Goal: Task Accomplishment & Management: Use online tool/utility

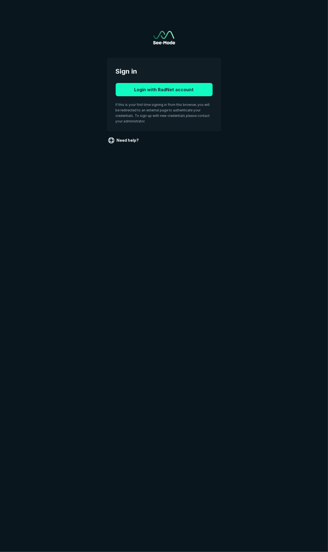
click at [165, 89] on button "Login with RadNet account" at bounding box center [164, 89] width 97 height 13
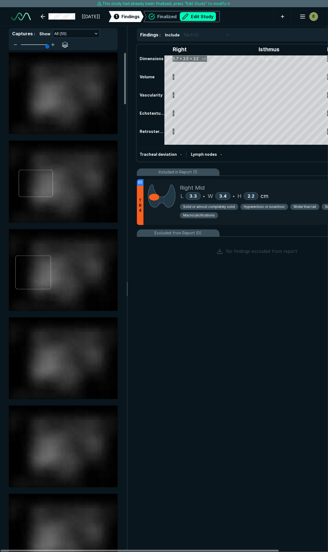
scroll to position [3065, 2187]
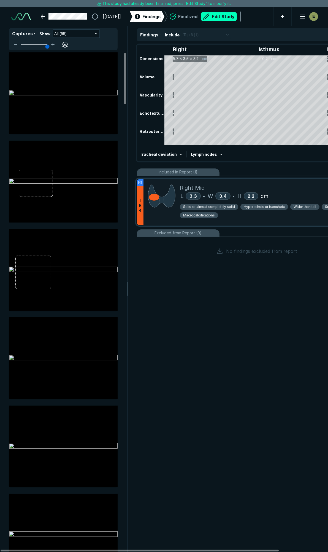
click at [270, 186] on div "Right Mid" at bounding box center [276, 188] width 193 height 8
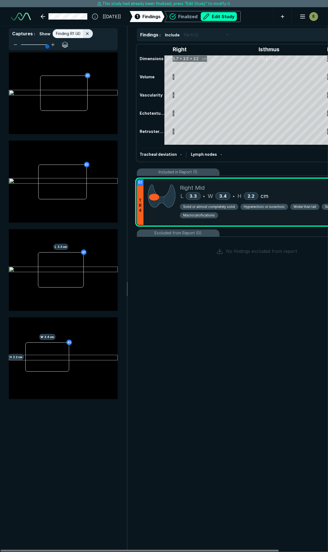
scroll to position [2897, 1190]
drag, startPoint x: 65, startPoint y: 106, endPoint x: 188, endPoint y: 326, distance: 252.5
click at [188, 326] on div "Findings : Include Top 6 (1) Right Isthmus Left Dimensions 5.7 x 3.5 x 3.2 cm 0…" at bounding box center [257, 289] width 258 height 526
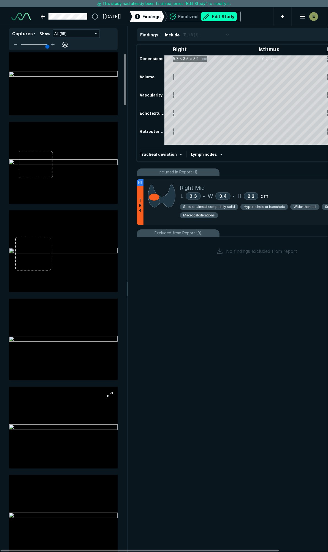
scroll to position [0, 0]
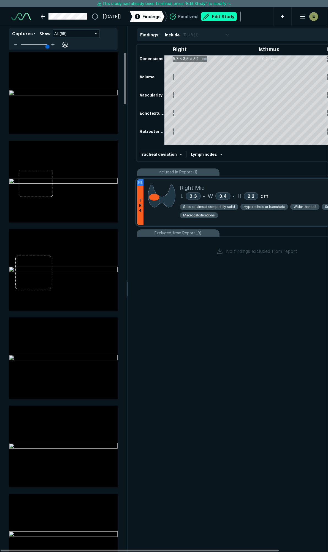
click at [283, 186] on div "Right Mid" at bounding box center [276, 188] width 193 height 8
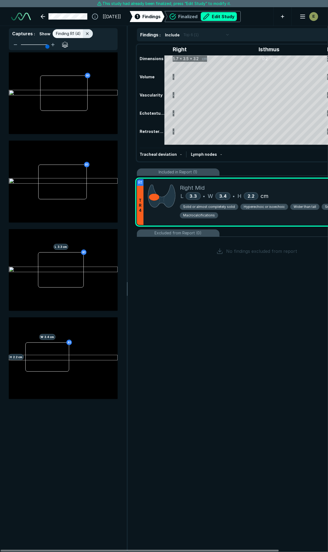
scroll to position [2897, 1190]
click at [283, 186] on div "Right Mid" at bounding box center [276, 188] width 193 height 8
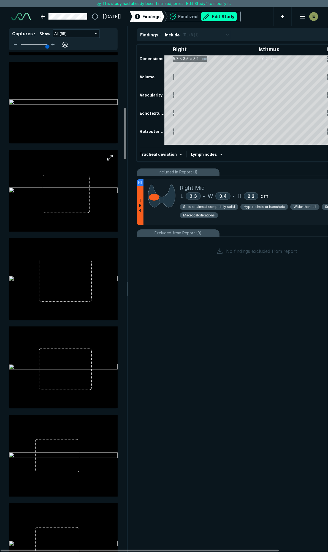
scroll to position [552, 0]
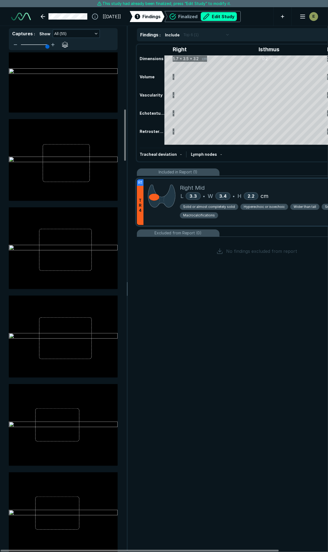
click at [285, 182] on div "Right Mid L 3.3 • W 3.4 • H 2.2 cm Solid or almost completely solid Hyperechoic…" at bounding box center [276, 202] width 193 height 46
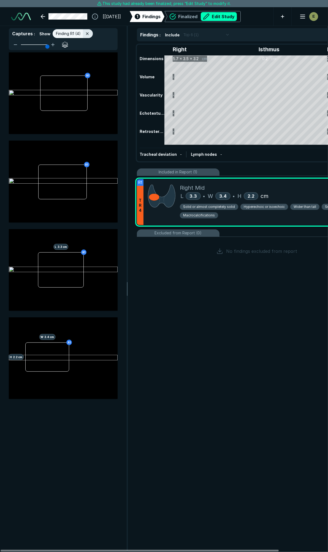
scroll to position [2897, 1190]
click at [285, 181] on div "Right Mid L 3.3 • W 3.4 • H 2.2 cm Solid or almost completely solid Hyperechoic…" at bounding box center [276, 202] width 193 height 46
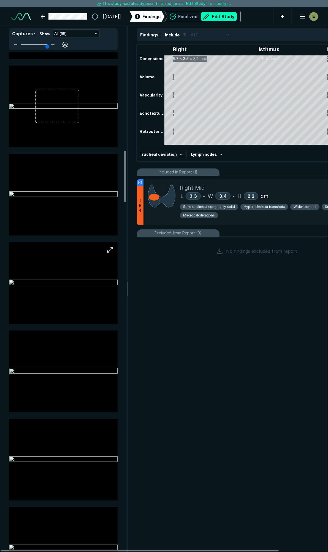
scroll to position [980, 0]
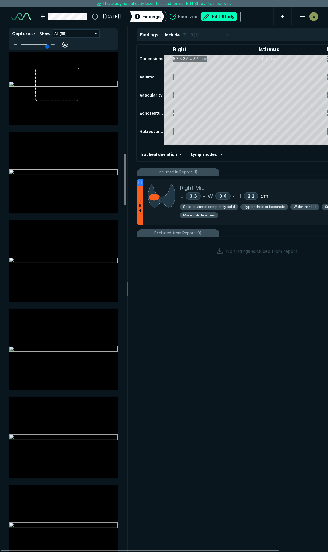
drag, startPoint x: 50, startPoint y: 160, endPoint x: 175, endPoint y: 290, distance: 180.4
click at [175, 290] on div "Findings : Include Top 6 (1) Right Isthmus Left Dimensions 5.7 x 3.5 x 3.2 cm 0…" at bounding box center [257, 289] width 258 height 526
click at [231, 17] on button "Edit Study" at bounding box center [219, 16] width 36 height 9
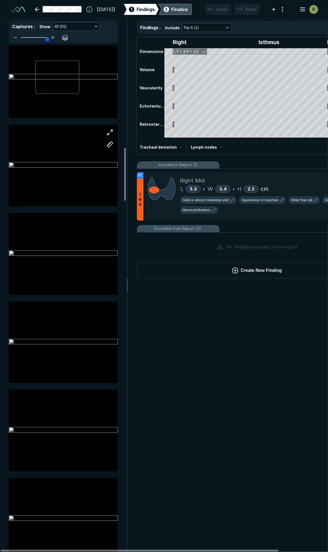
drag, startPoint x: 59, startPoint y: 161, endPoint x: 47, endPoint y: 153, distance: 14.4
click at [47, 153] on div at bounding box center [63, 166] width 109 height 82
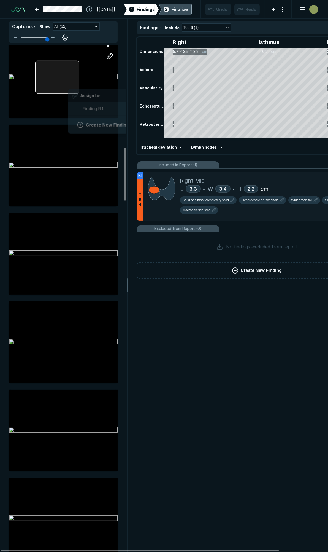
scroll to position [756, 1023]
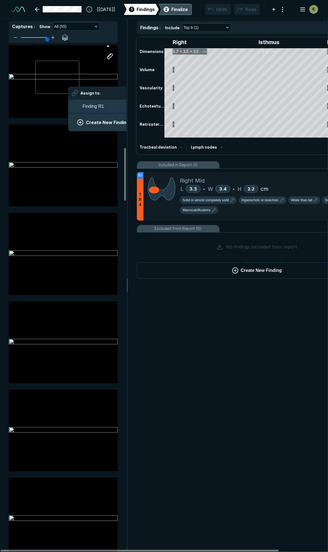
click at [68, 87] on div "Assign to: Finding R1 Create New Finding" at bounding box center [103, 109] width 71 height 45
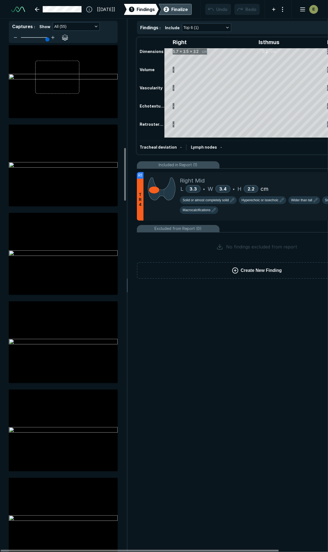
click at [198, 417] on div "Findings : Include Top 6 (1) Right Isthmus Left Dimensions 5.7 x 3.5 x 3.2 cm 0…" at bounding box center [257, 285] width 258 height 533
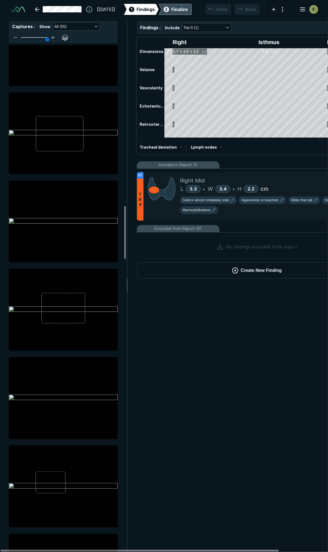
scroll to position [1532, 0]
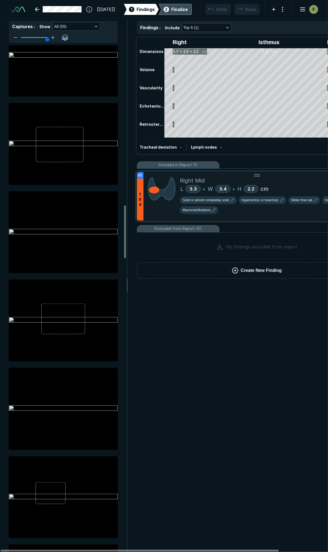
click at [287, 181] on div "Right Mid" at bounding box center [276, 180] width 193 height 8
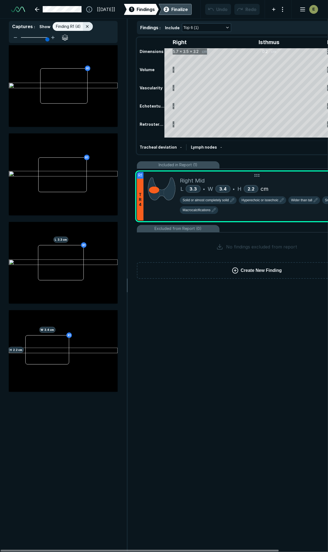
scroll to position [2930, 1190]
click at [142, 8] on span "Findings" at bounding box center [146, 9] width 18 height 7
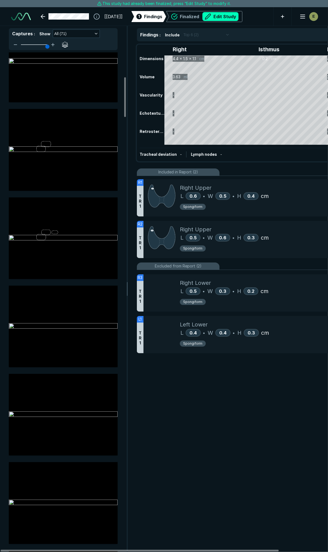
scroll to position [306, 0]
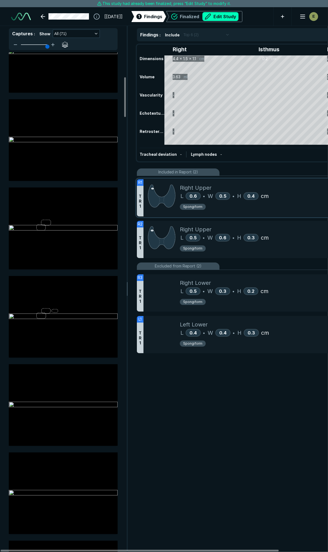
click at [284, 199] on div "L 0.6 • W 0.5 • H 0.4 cm" at bounding box center [276, 196] width 193 height 8
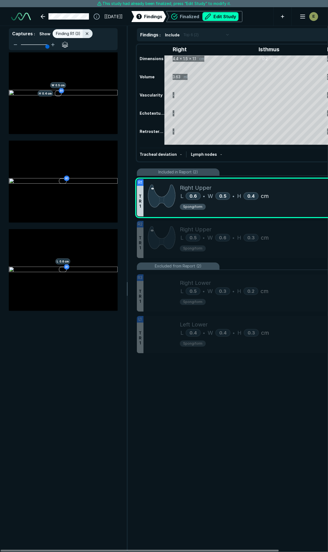
scroll to position [2897, 1190]
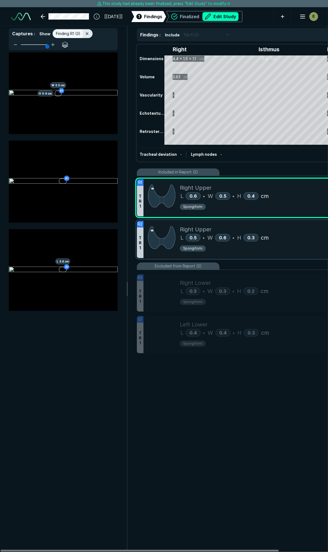
click at [290, 233] on div "Right Upper" at bounding box center [276, 229] width 193 height 8
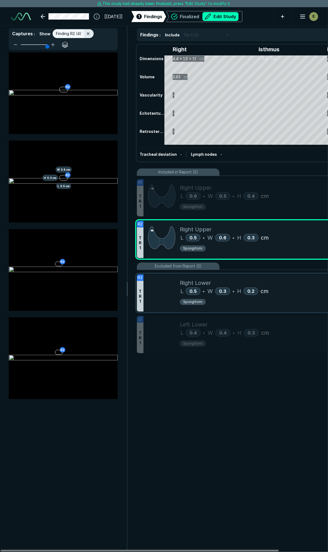
click at [295, 283] on div "Right Lower" at bounding box center [276, 283] width 193 height 8
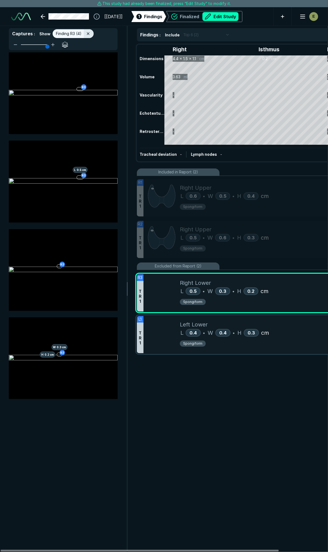
click at [294, 334] on div "L 0.4 • W 0.4 • H 0.3 cm" at bounding box center [276, 333] width 193 height 8
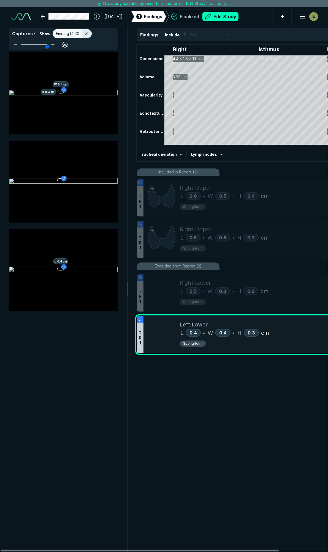
drag, startPoint x: 195, startPoint y: 457, endPoint x: 246, endPoint y: 58, distance: 402.0
click at [195, 457] on div "Findings : Include Top 6 (2) Right Isthmus Left Dimensions 4.4 x 1.5 x 1.1 cm 0…" at bounding box center [257, 289] width 258 height 526
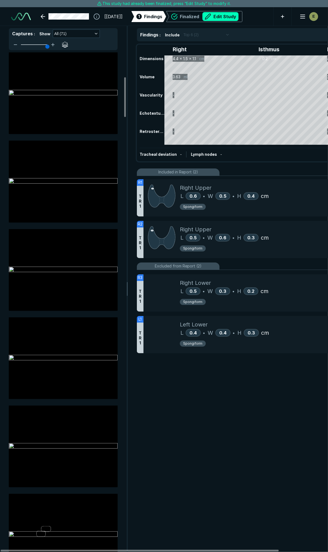
scroll to position [306, 0]
click at [315, 17] on div "E" at bounding box center [314, 16] width 9 height 9
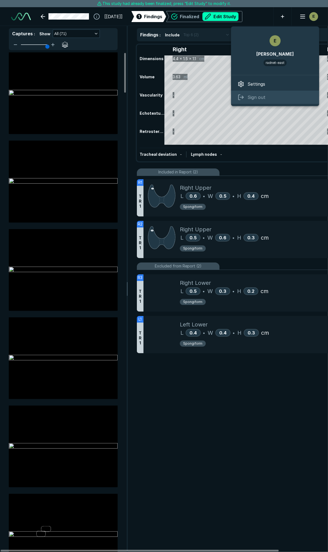
drag, startPoint x: 253, startPoint y: 98, endPoint x: 257, endPoint y: 95, distance: 5.5
click at [253, 98] on span "Sign out" at bounding box center [257, 97] width 18 height 7
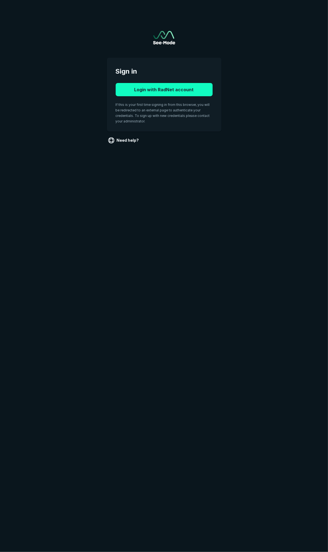
click at [164, 89] on button "Login with RadNet account" at bounding box center [164, 89] width 97 height 13
click at [161, 85] on button "Login with RadNet account" at bounding box center [164, 89] width 97 height 13
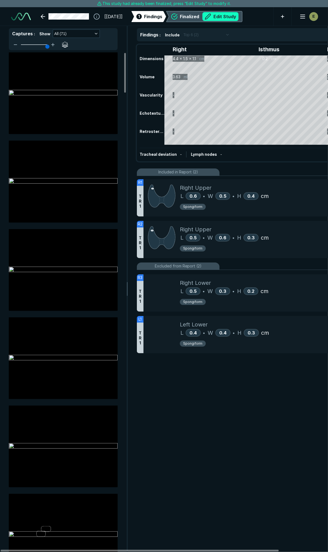
click at [235, 15] on button "Edit Study" at bounding box center [221, 16] width 36 height 9
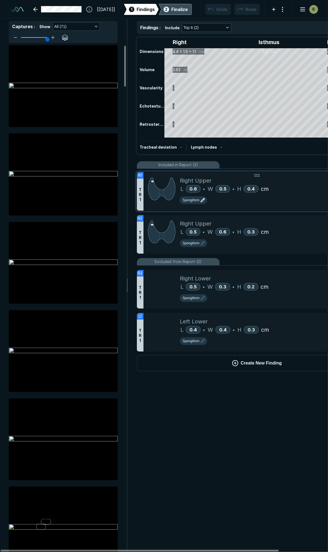
click at [200, 199] on icon "button" at bounding box center [203, 200] width 7 height 7
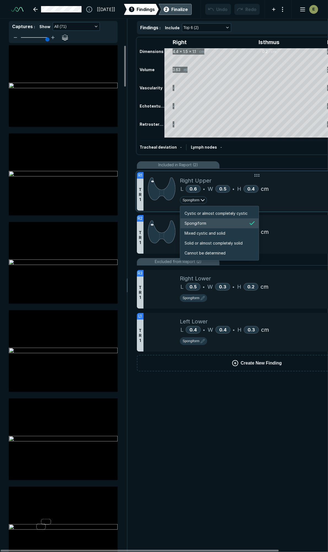
scroll to position [920, 1059]
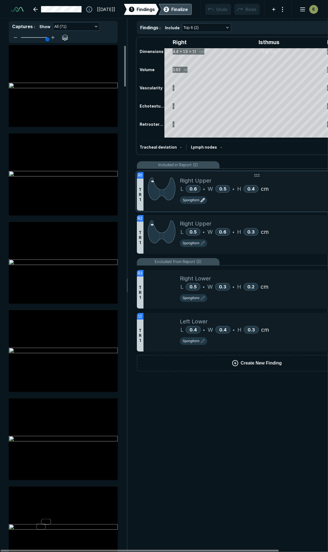
click at [221, 197] on div "Spongiform" at bounding box center [276, 201] width 193 height 10
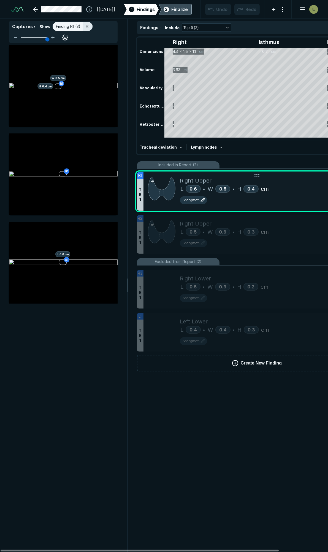
scroll to position [2930, 1190]
click at [205, 202] on icon "button" at bounding box center [203, 200] width 7 height 7
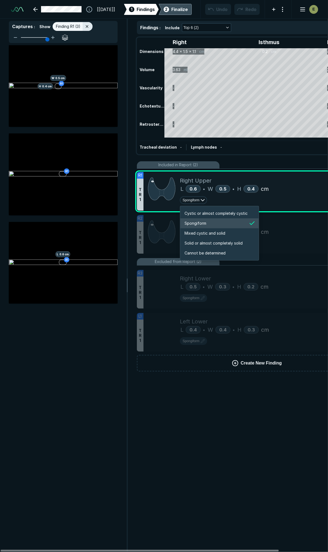
scroll to position [920, 1059]
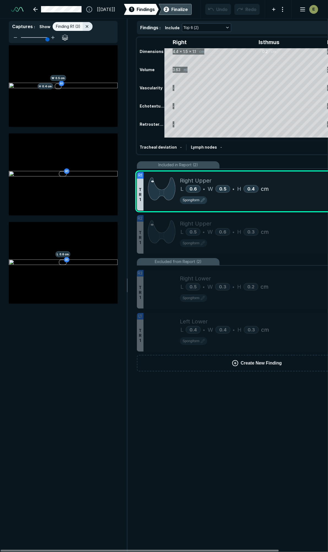
click at [142, 415] on div "Findings : Include Top 6 (2) Right Isthmus Left Dimensions 4.4 x 1.5 x 1.1 cm 0…" at bounding box center [257, 285] width 258 height 533
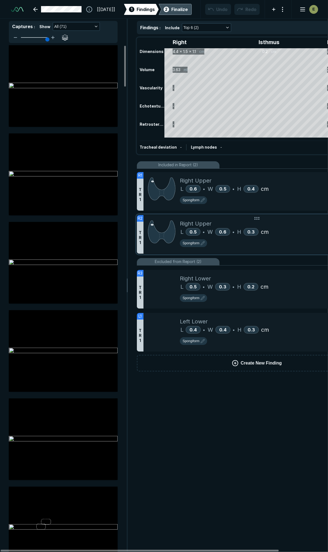
scroll to position [2930, 1190]
click at [289, 183] on div "Right Upper" at bounding box center [276, 180] width 193 height 8
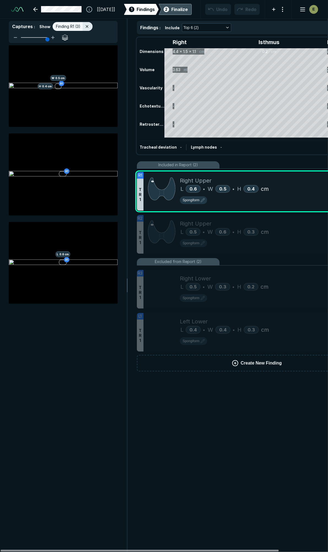
drag, startPoint x: 117, startPoint y: 550, endPoint x: 165, endPoint y: 547, distance: 48.4
click at [165, 550] on div at bounding box center [140, 551] width 279 height 2
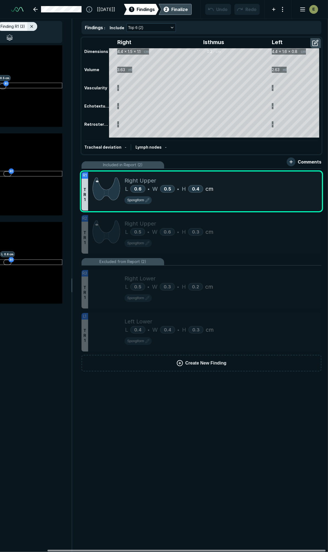
scroll to position [0, 57]
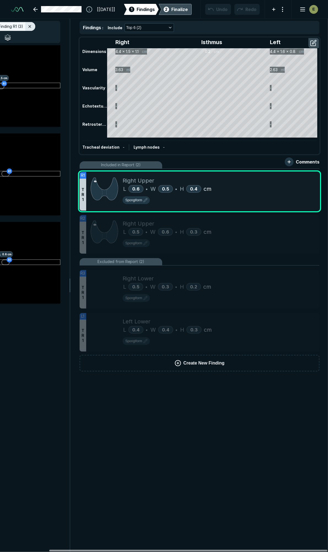
drag, startPoint x: 167, startPoint y: 550, endPoint x: 226, endPoint y: 546, distance: 59.2
click at [226, 550] on div at bounding box center [188, 551] width 279 height 2
click at [139, 199] on span "Spongiform" at bounding box center [133, 200] width 17 height 5
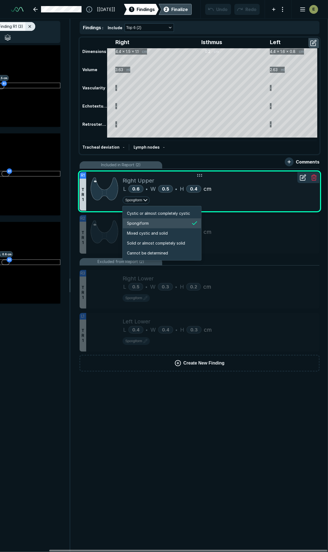
scroll to position [920, 1059]
click at [135, 242] on span "Solid or almost completely solid" at bounding box center [156, 243] width 58 height 6
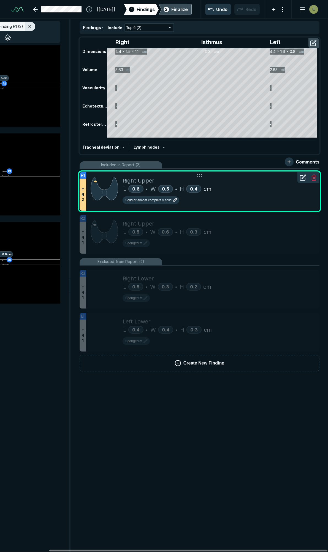
click at [173, 199] on icon "button" at bounding box center [175, 200] width 7 height 7
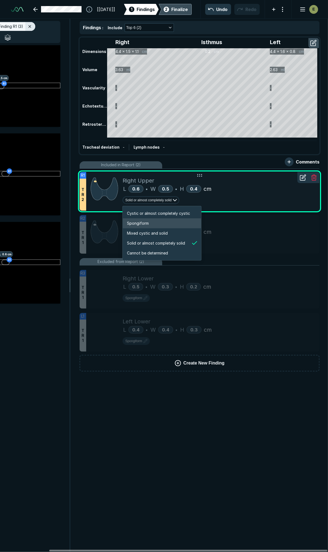
click at [149, 221] on li "Spongiform" at bounding box center [162, 223] width 79 height 10
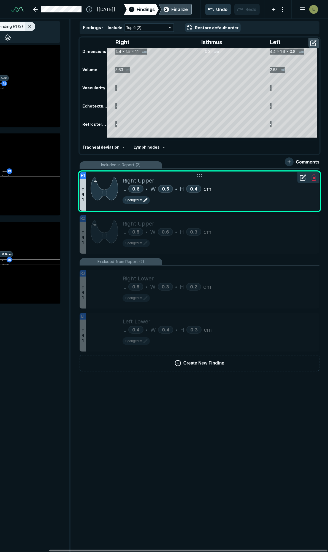
click at [302, 176] on icon at bounding box center [303, 177] width 7 height 7
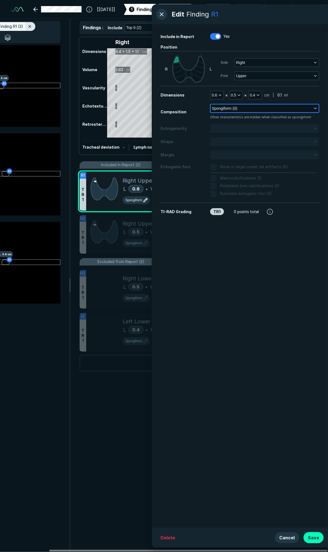
click at [265, 107] on button "Spongiform (0)" at bounding box center [265, 109] width 108 height 8
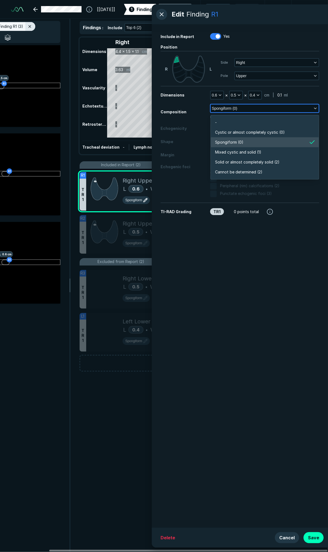
scroll to position [964, 1194]
click at [235, 163] on span "Solid or almost completely solid (2)" at bounding box center [247, 162] width 65 height 6
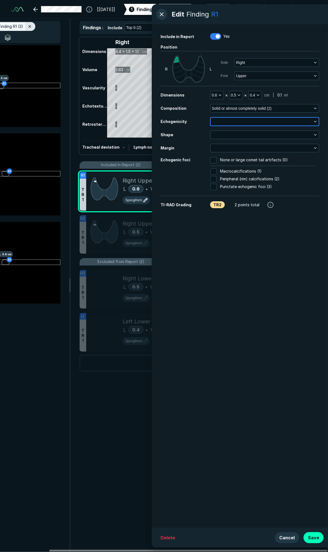
click at [251, 121] on button "button" at bounding box center [265, 122] width 108 height 8
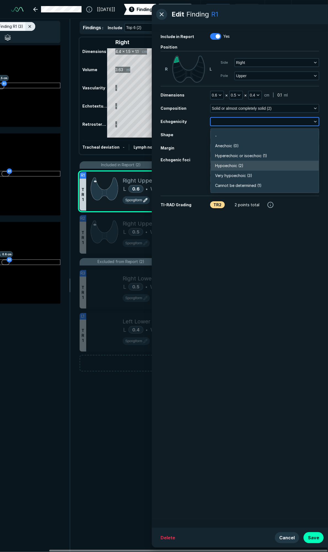
click at [231, 163] on span "Hypoechoic (2)" at bounding box center [229, 166] width 28 height 6
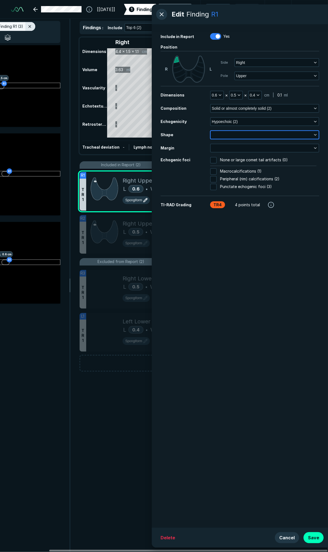
click at [236, 136] on button "button" at bounding box center [265, 135] width 108 height 8
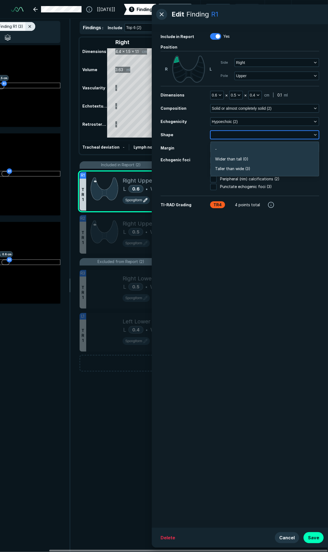
scroll to position [831, 1194]
click at [235, 160] on span "Wider than tall (0)" at bounding box center [231, 159] width 33 height 6
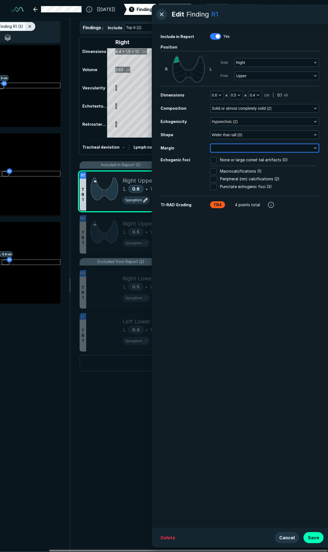
click at [239, 149] on button "button" at bounding box center [265, 148] width 108 height 8
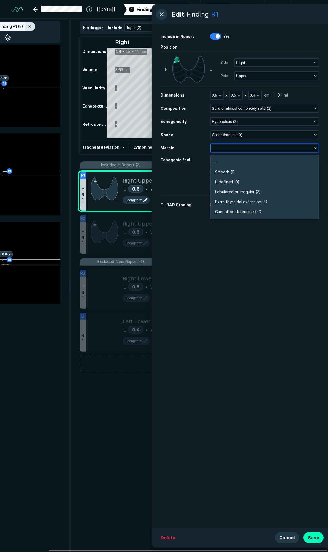
scroll to position [964, 1194]
click at [231, 172] on span "Smooth (0)" at bounding box center [225, 172] width 21 height 6
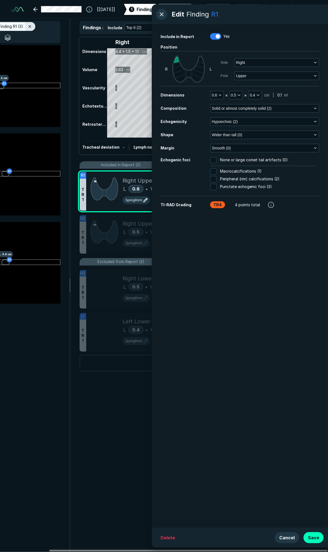
click at [215, 160] on input "None or large comet tail artifacts (0)" at bounding box center [213, 160] width 7 height 7
checkbox input "true"
click at [313, 536] on button "Save" at bounding box center [314, 537] width 20 height 11
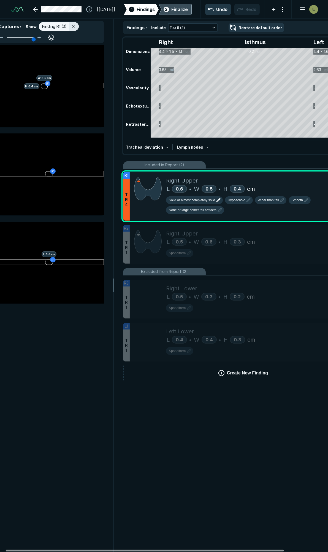
scroll to position [0, 0]
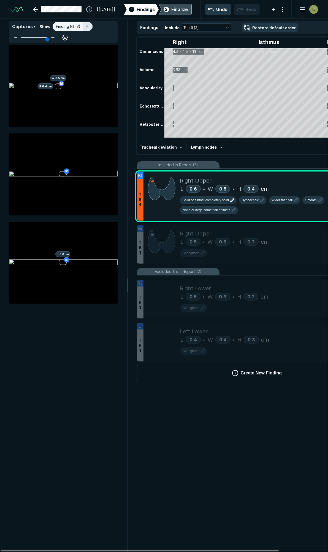
drag, startPoint x: 106, startPoint y: 550, endPoint x: 51, endPoint y: 533, distance: 57.5
click at [52, 550] on div at bounding box center [140, 551] width 279 height 2
click at [226, 201] on span "Solid or almost completely solid" at bounding box center [206, 200] width 46 height 5
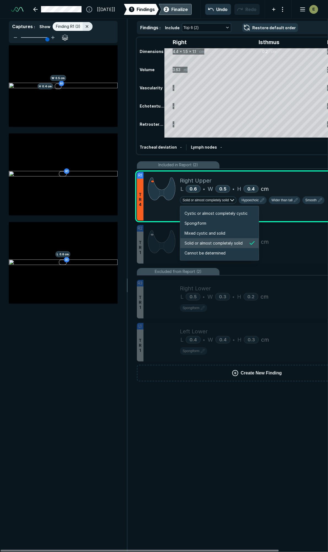
scroll to position [920, 1059]
click at [207, 233] on span "Mixed cystic and solid" at bounding box center [205, 233] width 41 height 6
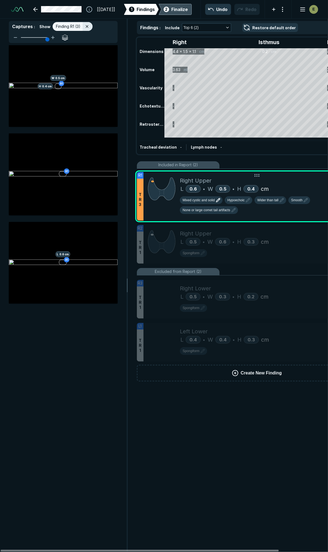
click at [214, 202] on span "Mixed cystic and solid" at bounding box center [199, 200] width 32 height 5
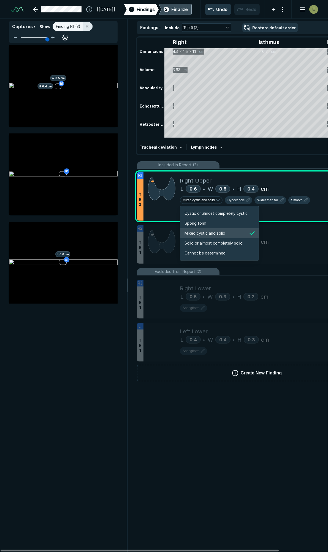
scroll to position [920, 1059]
click at [207, 241] on span "Solid or almost completely solid" at bounding box center [214, 243] width 58 height 6
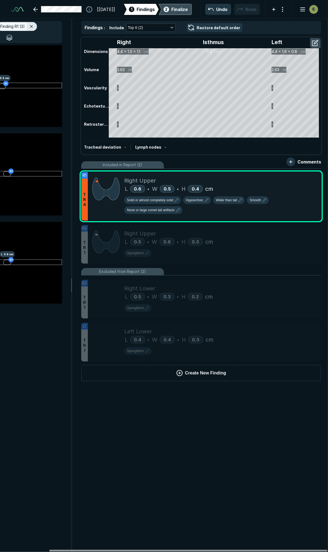
scroll to position [0, 57]
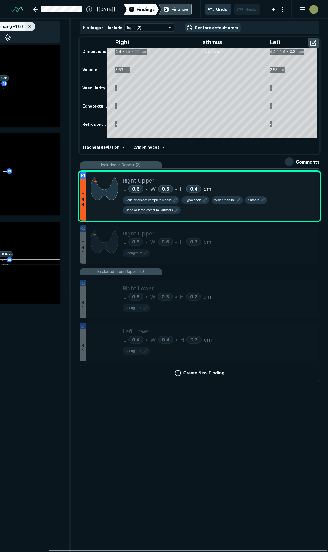
drag, startPoint x: 108, startPoint y: 550, endPoint x: 200, endPoint y: 557, distance: 92.1
click at [200, 552] on div at bounding box center [188, 551] width 279 height 2
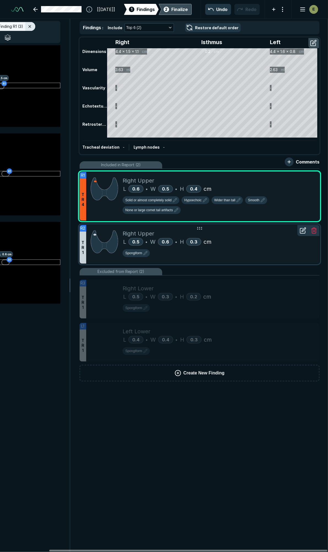
click at [252, 238] on div "L 0.5 • W 0.6 • H 0.3 cm" at bounding box center [219, 242] width 193 height 8
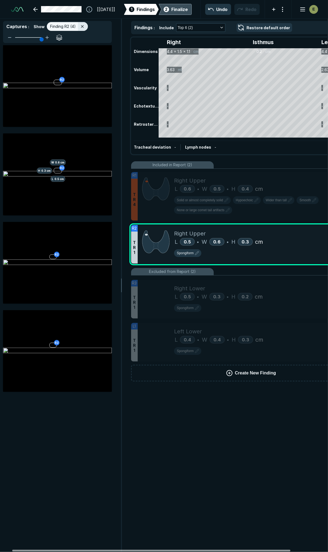
scroll to position [0, 0]
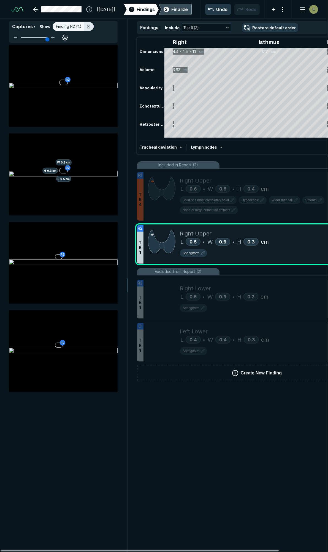
drag, startPoint x: 157, startPoint y: 551, endPoint x: 89, endPoint y: 542, distance: 68.6
click at [89, 550] on div at bounding box center [140, 551] width 279 height 2
click at [111, 230] on button "button" at bounding box center [110, 229] width 11 height 11
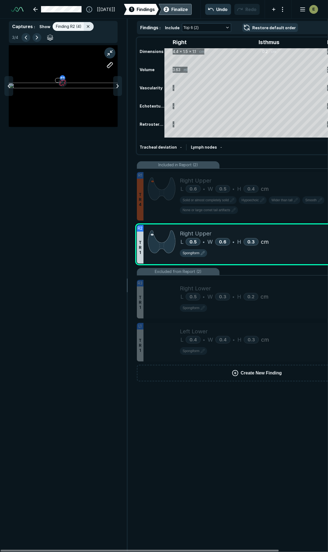
scroll to position [2930, 1190]
click at [109, 52] on button "button" at bounding box center [110, 52] width 11 height 11
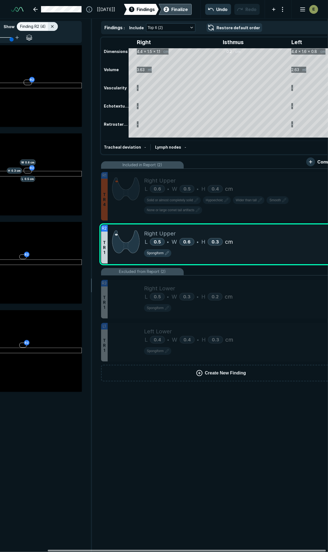
scroll to position [0, 57]
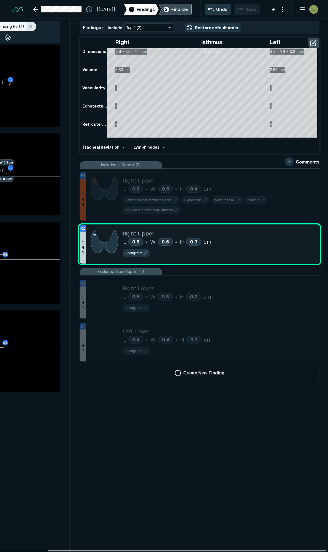
drag, startPoint x: 181, startPoint y: 550, endPoint x: 261, endPoint y: 553, distance: 80.3
click at [261, 552] on div at bounding box center [187, 551] width 279 height 2
click at [301, 222] on icon at bounding box center [303, 219] width 5 height 5
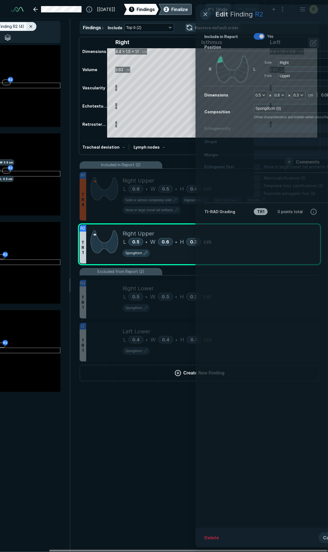
scroll to position [2875, 1415]
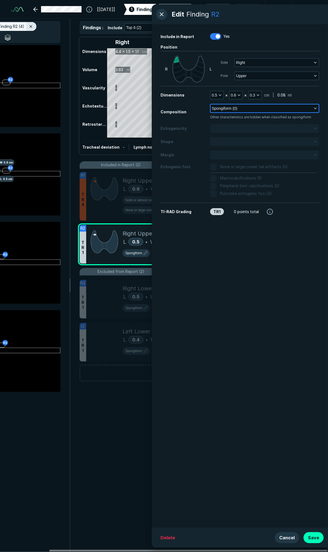
click at [226, 108] on span "Spongiform (0)" at bounding box center [225, 108] width 26 height 6
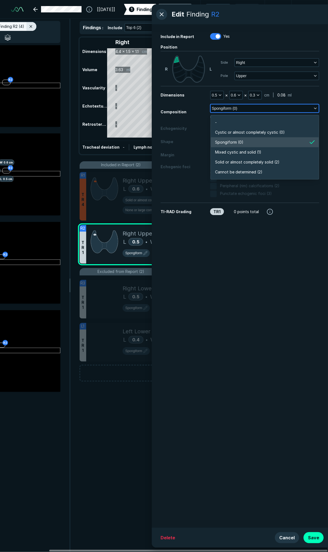
scroll to position [964, 1194]
click at [232, 151] on span "Mixed cystic and solid (1)" at bounding box center [238, 152] width 46 height 6
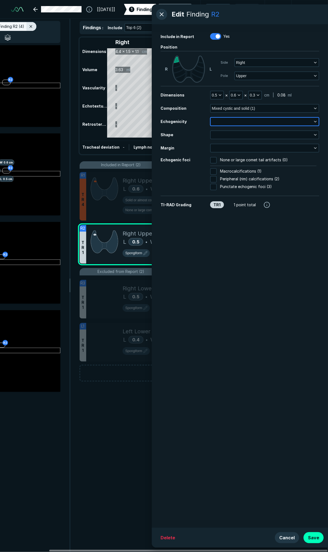
click at [230, 122] on button "button" at bounding box center [265, 122] width 108 height 8
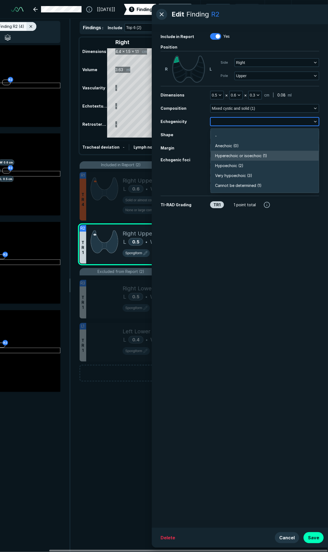
click at [238, 156] on span "Hyperechoic or isoechoic (1)" at bounding box center [241, 156] width 52 height 6
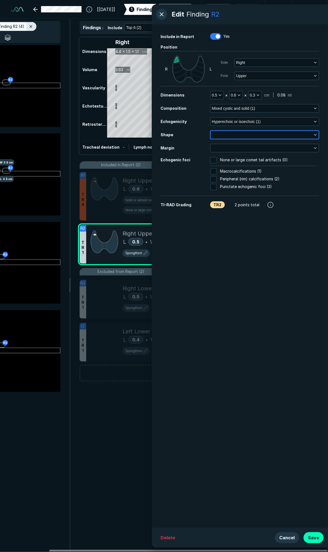
click at [237, 134] on button "button" at bounding box center [265, 135] width 108 height 8
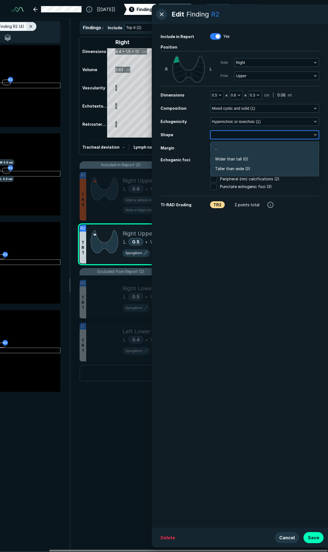
scroll to position [831, 1194]
click at [237, 166] on span "Taller than wide (3)" at bounding box center [232, 169] width 35 height 6
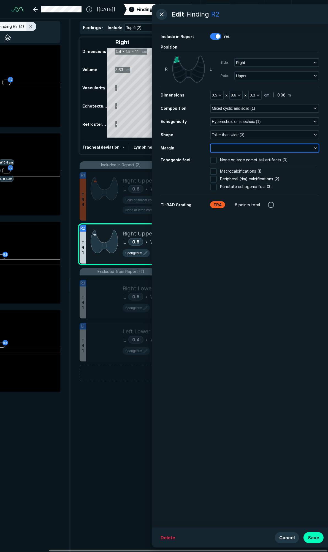
click at [238, 148] on button "button" at bounding box center [265, 148] width 108 height 8
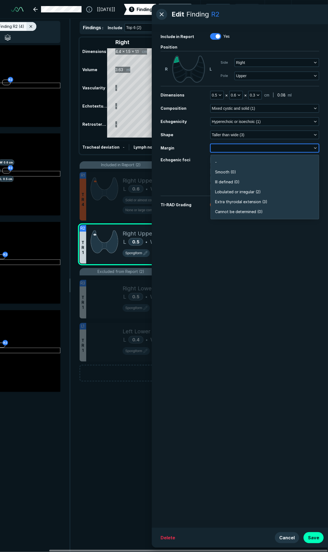
scroll to position [964, 1194]
click at [228, 191] on span "Lobulated or irregular (2)" at bounding box center [238, 192] width 46 height 6
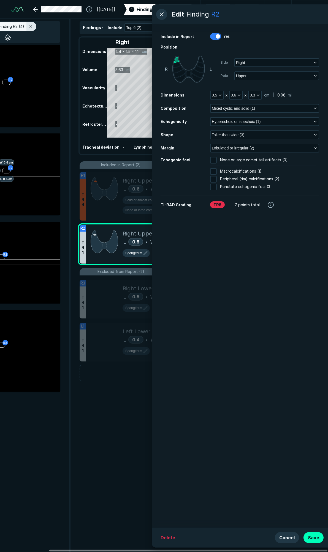
click at [212, 159] on input "None or large comet tail artifacts (0)" at bounding box center [213, 160] width 7 height 7
checkbox input "true"
click at [318, 539] on button "Save" at bounding box center [314, 537] width 20 height 11
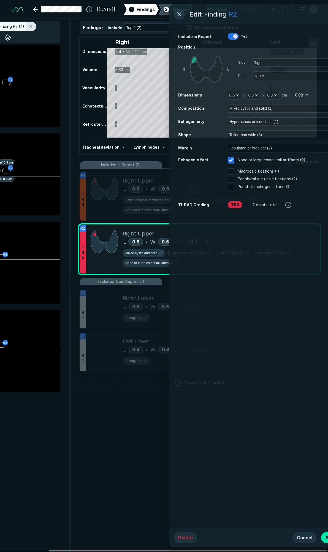
scroll to position [2313, 1781]
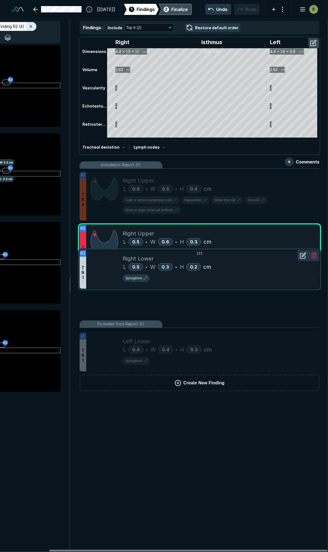
drag, startPoint x: 240, startPoint y: 307, endPoint x: 248, endPoint y: 267, distance: 40.8
click at [248, 267] on div "L 0.5 • W 0.3 • H 0.2 cm" at bounding box center [219, 267] width 193 height 8
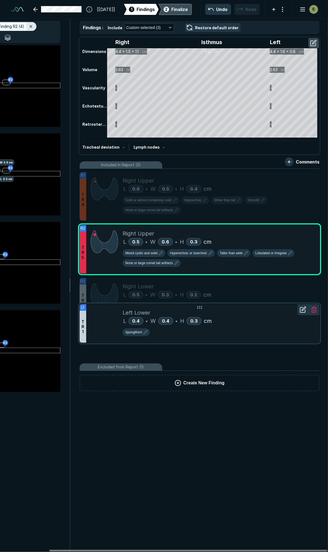
drag, startPoint x: 264, startPoint y: 340, endPoint x: 266, endPoint y: 312, distance: 28.8
click at [266, 312] on div "Left Lower" at bounding box center [219, 313] width 193 height 8
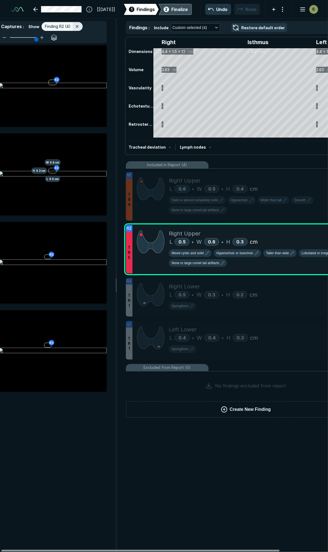
scroll to position [0, 0]
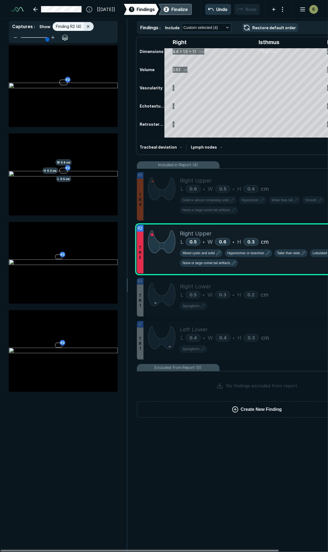
drag, startPoint x: 154, startPoint y: 550, endPoint x: 63, endPoint y: 536, distance: 92.7
click at [64, 550] on div at bounding box center [140, 551] width 279 height 2
click at [88, 26] on icon at bounding box center [88, 26] width 4 height 4
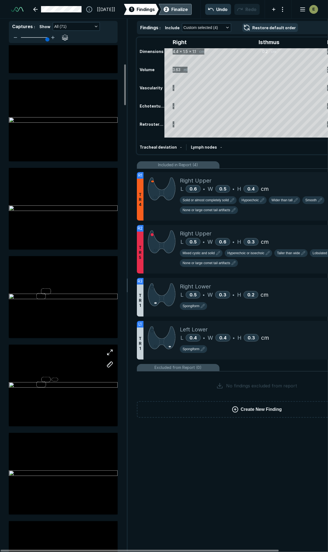
scroll to position [245, 0]
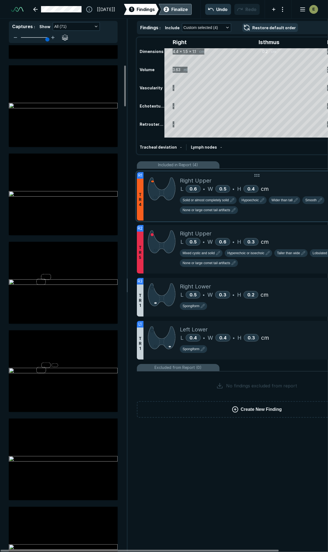
click at [296, 186] on div "L 0.6 • W 0.5 • H 0.4 cm" at bounding box center [276, 189] width 193 height 8
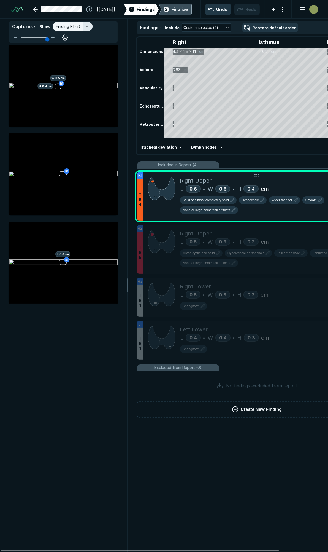
scroll to position [2930, 1190]
click at [65, 35] on button "button" at bounding box center [65, 37] width 9 height 9
click at [65, 36] on button "button" at bounding box center [65, 37] width 9 height 9
click at [83, 25] on div at bounding box center [88, 26] width 10 height 9
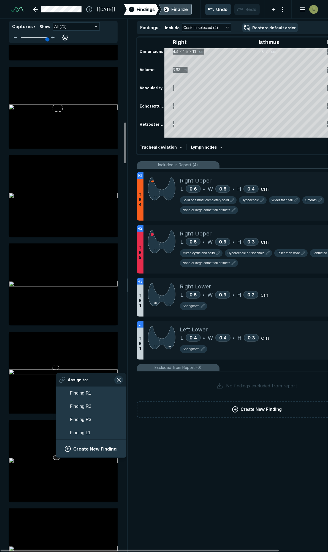
scroll to position [935, 1023]
drag, startPoint x: 56, startPoint y: 458, endPoint x: 142, endPoint y: 466, distance: 86.2
click at [154, 468] on div "Findings : Include Custom selected (4) Restore default order Right Isthmus Left…" at bounding box center [257, 285] width 258 height 533
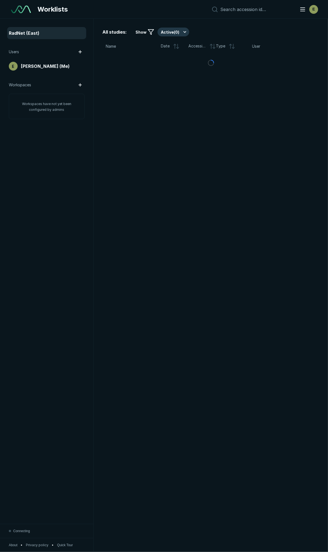
scroll to position [3009, 1677]
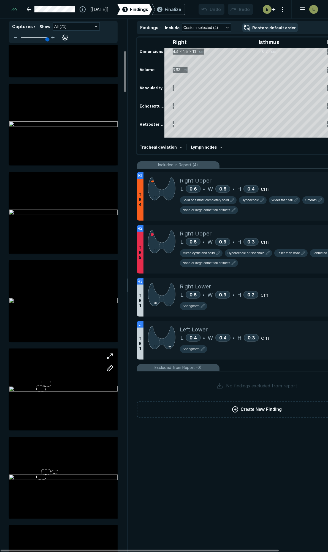
scroll to position [153, 0]
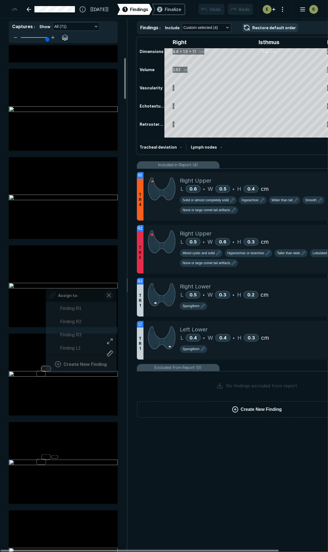
click at [46, 368] on div at bounding box center [46, 369] width 10 height 6
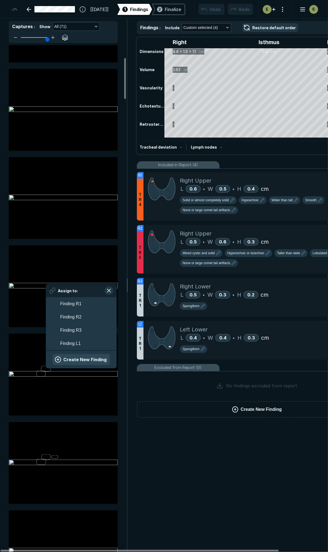
click at [74, 359] on button "Create New Finding" at bounding box center [81, 359] width 58 height 11
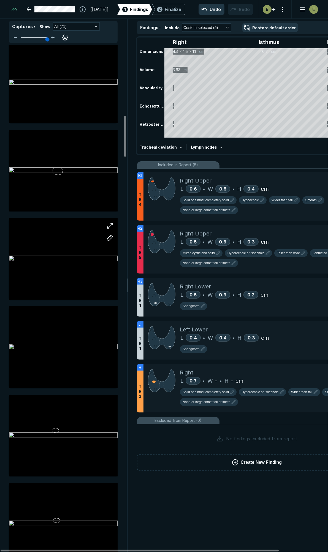
scroll to position [889, 0]
click at [55, 429] on div at bounding box center [63, 434] width 109 height 82
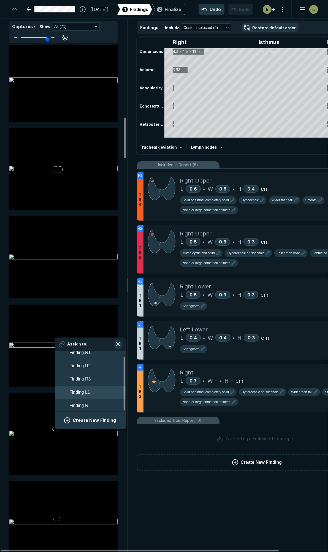
scroll to position [6, 0]
click at [86, 402] on span "Finding R" at bounding box center [78, 404] width 19 height 7
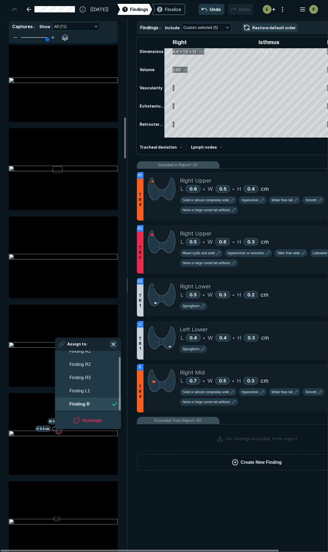
scroll to position [967, 1007]
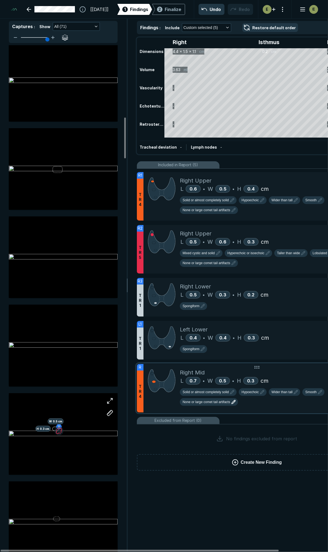
click at [226, 400] on span "None or large comet tail artifacts" at bounding box center [207, 402] width 48 height 5
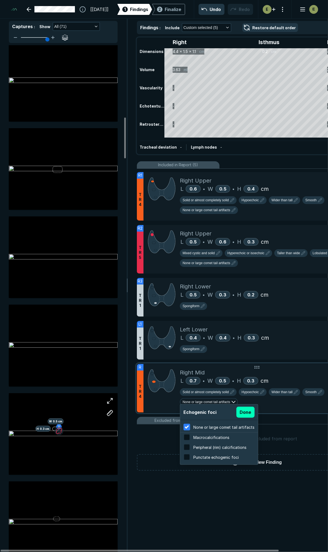
scroll to position [886, 1052]
click at [243, 411] on button "Done" at bounding box center [246, 412] width 18 height 11
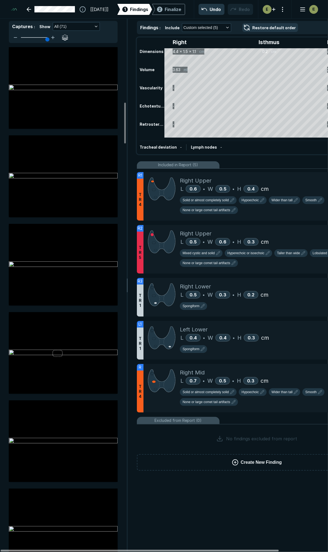
scroll to position [0, 0]
click at [214, 550] on div at bounding box center [140, 551] width 279 height 2
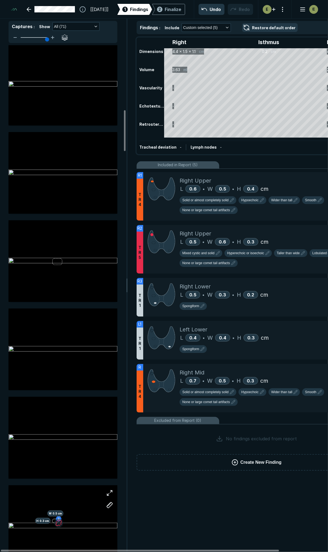
scroll to position [827, 0]
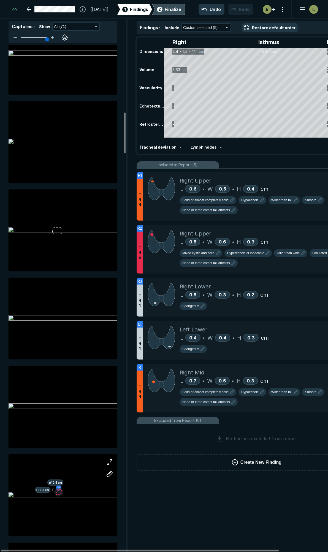
click at [164, 7] on div "2 Finalize" at bounding box center [168, 9] width 25 height 11
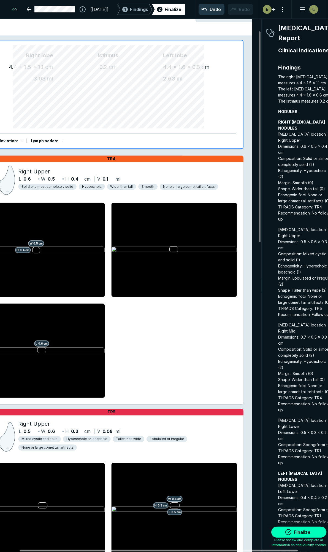
scroll to position [0, 57]
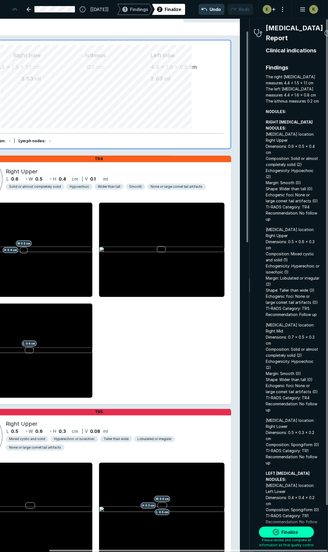
drag, startPoint x: 186, startPoint y: 550, endPoint x: 257, endPoint y: 553, distance: 71.5
click at [257, 552] on div at bounding box center [188, 551] width 279 height 2
click at [134, 9] on span "Findings" at bounding box center [139, 9] width 18 height 7
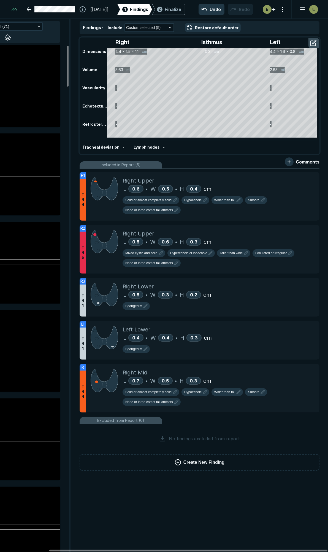
scroll to position [2666, 1781]
click at [191, 459] on span "Create New Finding" at bounding box center [204, 462] width 41 height 7
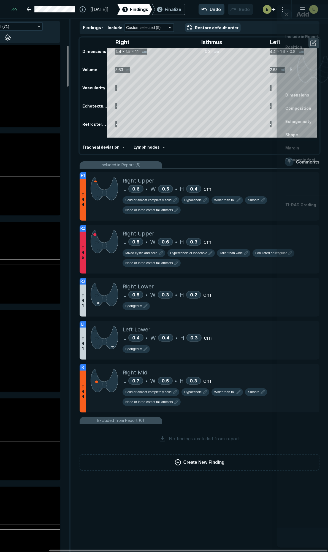
scroll to position [2875, 1415]
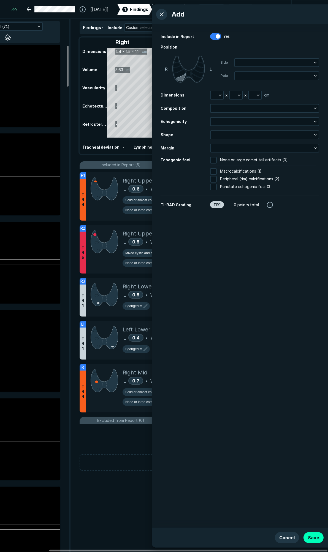
click at [181, 79] on icon at bounding box center [181, 77] width 10 height 8
click at [288, 538] on button "Cancel" at bounding box center [287, 537] width 24 height 11
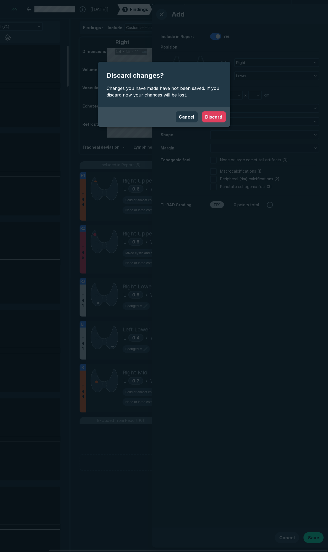
click at [209, 115] on button "Discard" at bounding box center [214, 116] width 24 height 11
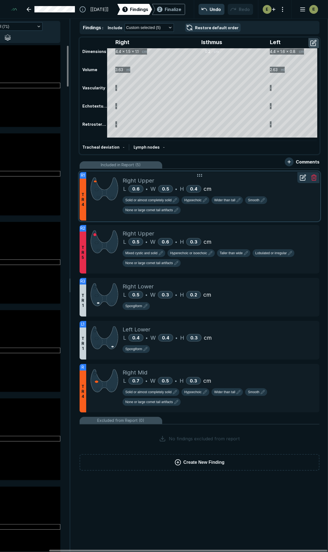
click at [231, 184] on div "Right Upper" at bounding box center [219, 180] width 193 height 8
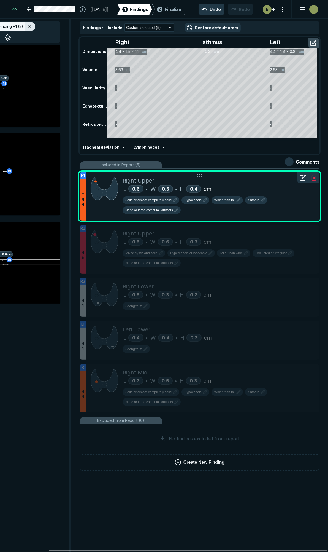
scroll to position [2930, 1190]
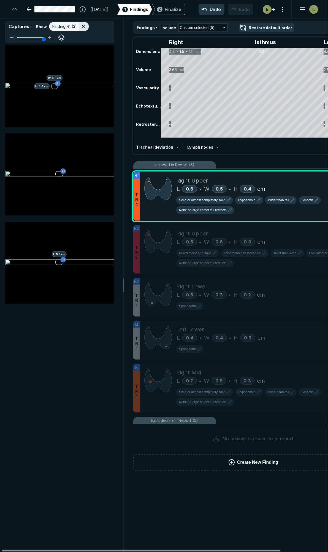
drag, startPoint x: 175, startPoint y: 551, endPoint x: 128, endPoint y: 547, distance: 47.3
click at [128, 550] on div at bounding box center [141, 551] width 279 height 2
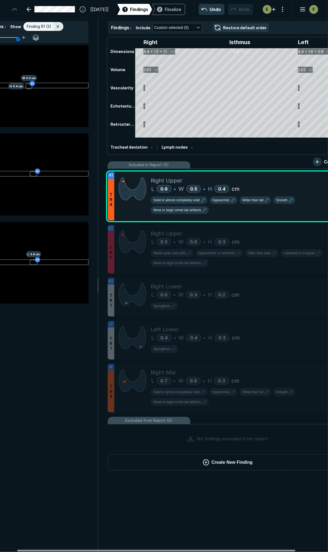
scroll to position [0, 57]
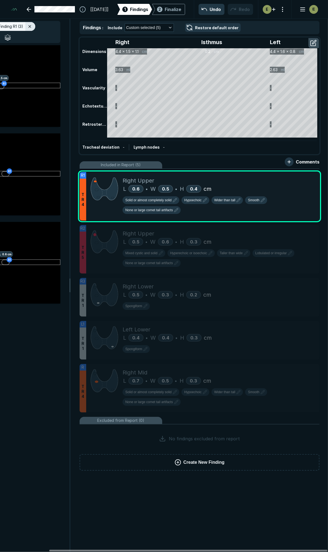
drag, startPoint x: 153, startPoint y: 549, endPoint x: 242, endPoint y: 533, distance: 90.0
click at [235, 550] on div at bounding box center [188, 551] width 279 height 2
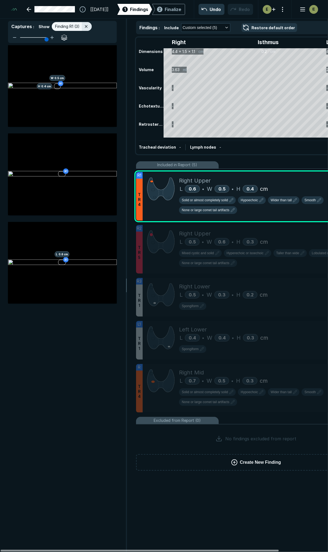
scroll to position [0, 0]
drag, startPoint x: 172, startPoint y: 550, endPoint x: 89, endPoint y: 547, distance: 82.8
click at [92, 550] on div at bounding box center [140, 551] width 279 height 2
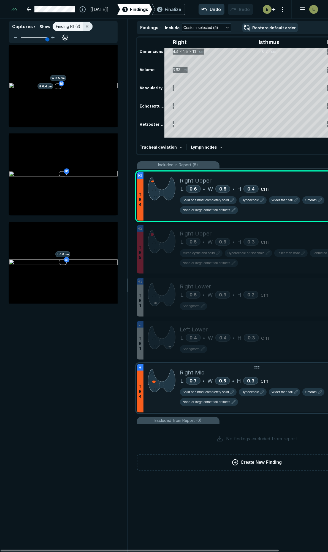
click at [216, 370] on div "Right Mid" at bounding box center [276, 372] width 193 height 8
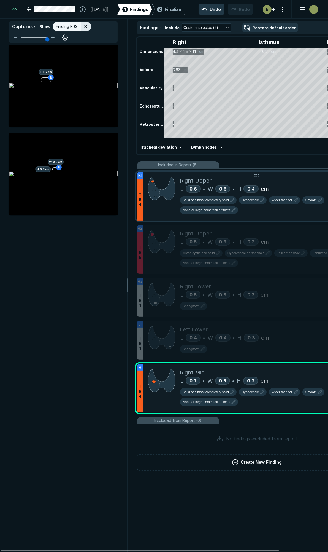
click at [283, 185] on div "L 0.6 • W 0.5 • H 0.4 cm" at bounding box center [276, 189] width 193 height 8
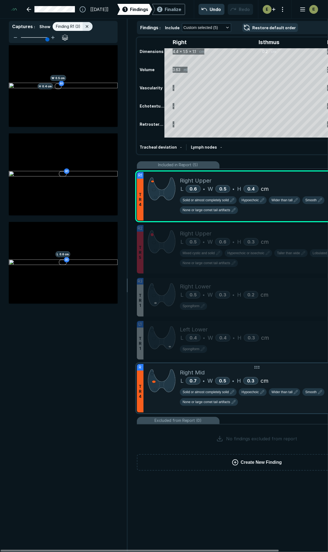
click at [220, 368] on div "Right Mid" at bounding box center [276, 372] width 193 height 8
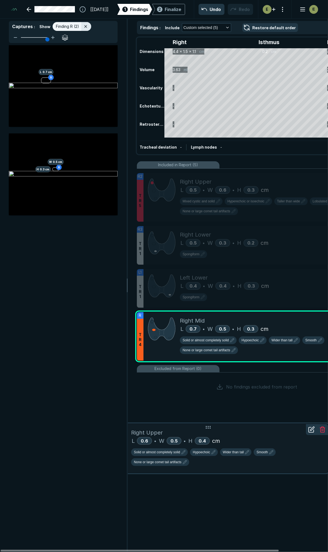
drag, startPoint x: 238, startPoint y: 177, endPoint x: 238, endPoint y: 405, distance: 228.6
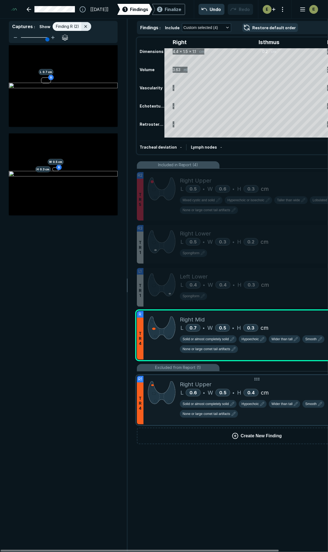
scroll to position [2547, 1781]
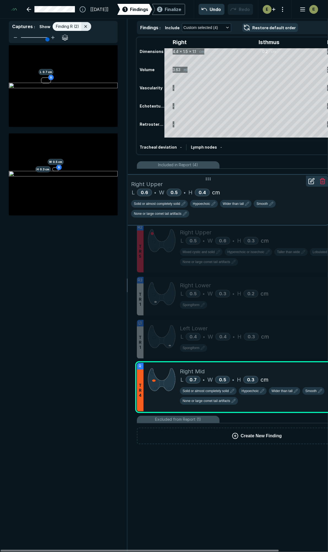
drag, startPoint x: 225, startPoint y: 378, endPoint x: 216, endPoint y: 175, distance: 203.4
click at [217, 180] on div "Right Upper" at bounding box center [227, 184] width 193 height 8
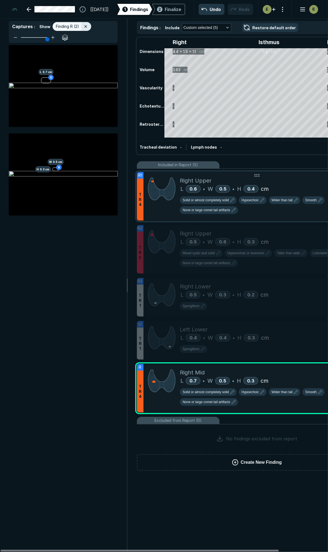
scroll to position [2666, 1781]
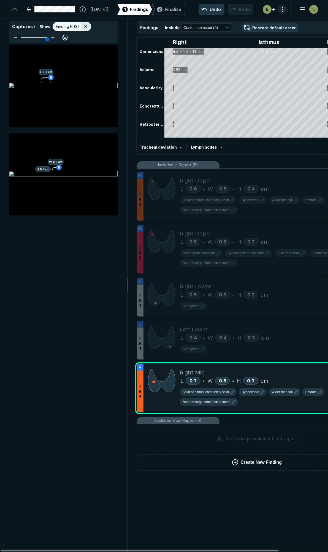
click at [281, 9] on button "button" at bounding box center [283, 9] width 9 height 9
click at [69, 274] on div "[PERSON_NAME] 0.7 cm R H 0.3 cm W 0.5 cm" at bounding box center [63, 298] width 127 height 507
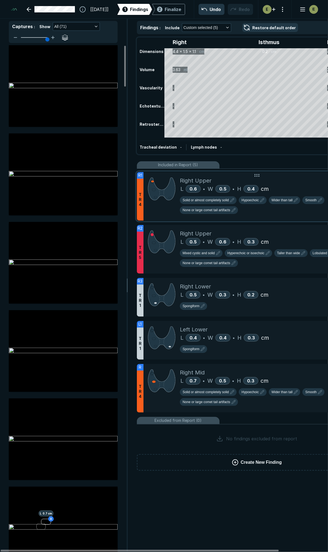
scroll to position [2930, 1190]
click at [216, 198] on span "Solid or almost completely solid" at bounding box center [206, 200] width 46 height 5
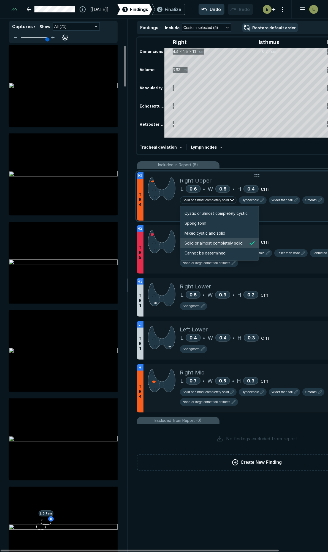
scroll to position [920, 1059]
drag, startPoint x: 277, startPoint y: 180, endPoint x: 274, endPoint y: 183, distance: 3.9
click at [277, 180] on div "Right Upper" at bounding box center [276, 180] width 193 height 8
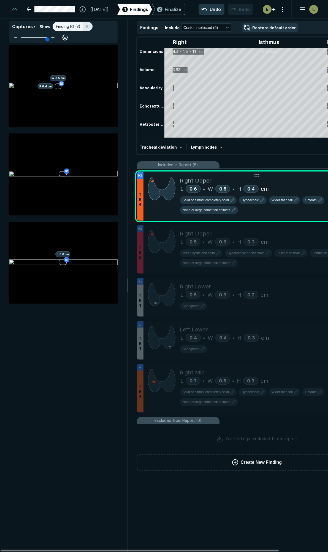
scroll to position [2930, 1190]
click at [252, 199] on span "Hypoechoic" at bounding box center [250, 200] width 17 height 5
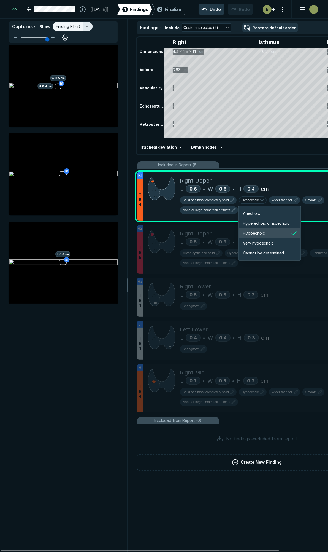
scroll to position [920, 988]
click at [253, 221] on span "Hyperechoic or isoechoic" at bounding box center [267, 223] width 47 height 6
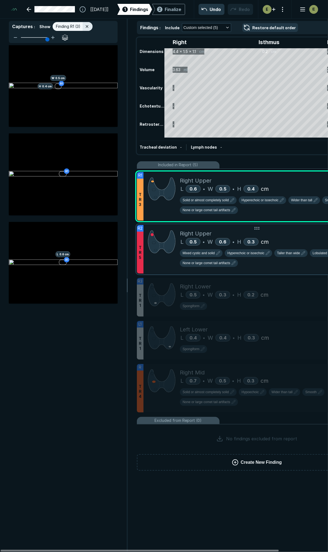
click at [301, 241] on div "L 0.5 • W 0.6 • H 0.3 cm" at bounding box center [276, 242] width 193 height 8
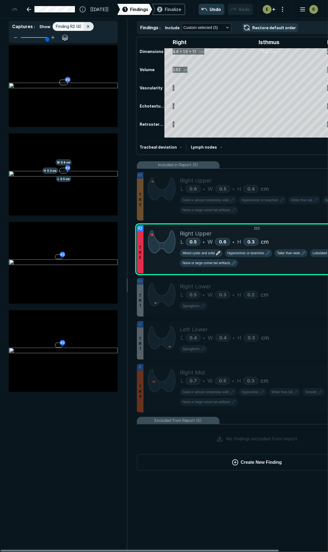
click at [216, 254] on icon "button" at bounding box center [218, 253] width 7 height 7
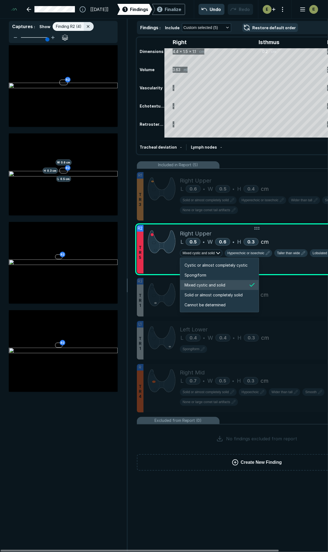
scroll to position [920, 1059]
click at [213, 275] on li "Spongiform" at bounding box center [219, 275] width 79 height 10
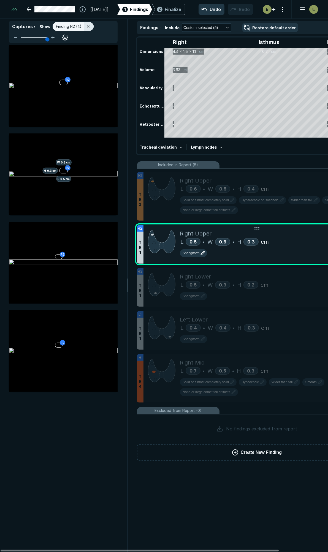
scroll to position [2624, 1781]
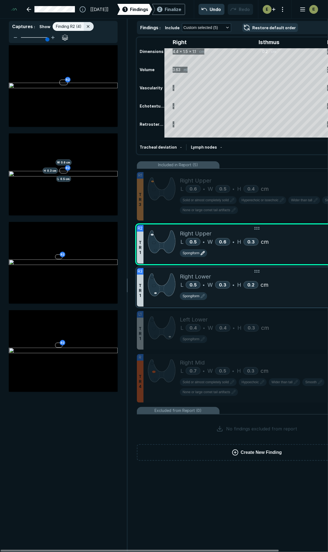
click at [296, 281] on div "L 0.5 • W 0.3 • H 0.2 cm" at bounding box center [276, 285] width 193 height 8
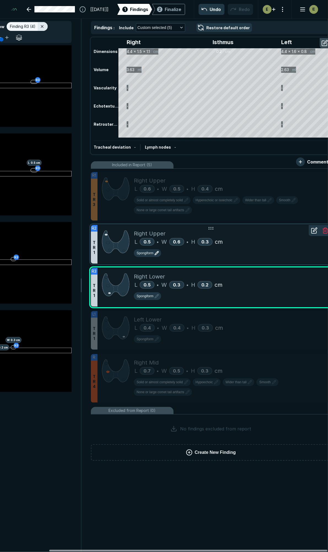
scroll to position [0, 57]
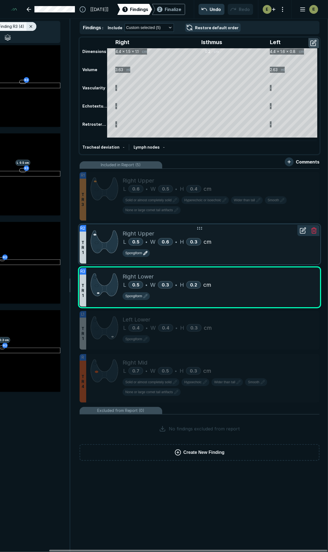
drag, startPoint x: 149, startPoint y: 550, endPoint x: 251, endPoint y: 544, distance: 102.5
click at [246, 550] on div at bounding box center [188, 551] width 279 height 2
click at [301, 273] on icon at bounding box center [303, 273] width 7 height 7
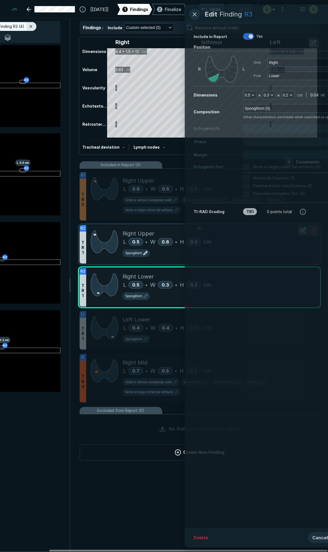
scroll to position [2875, 1415]
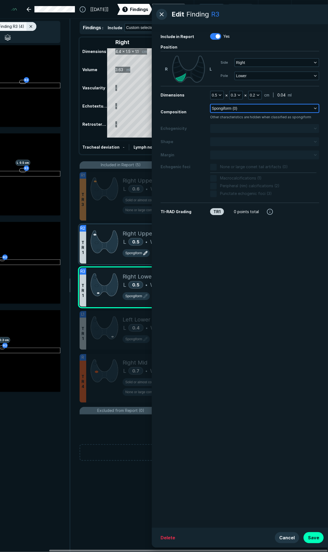
click at [237, 108] on span "Spongiform (0)" at bounding box center [225, 108] width 26 height 6
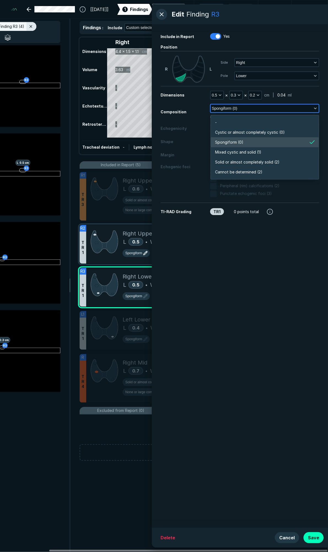
scroll to position [964, 1194]
click at [241, 161] on span "Solid or almost completely solid (2)" at bounding box center [247, 162] width 65 height 6
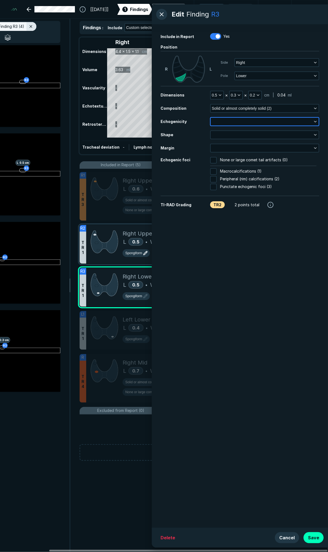
click at [245, 121] on button "button" at bounding box center [265, 122] width 108 height 8
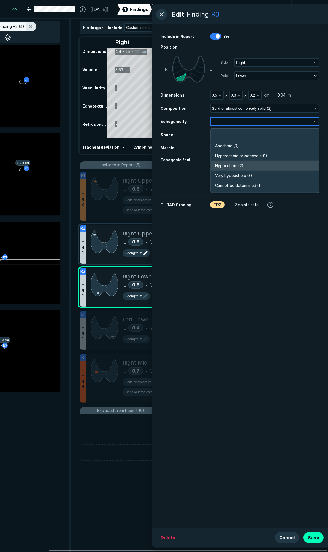
click at [240, 162] on li "Hypoechoic (2)" at bounding box center [265, 166] width 108 height 10
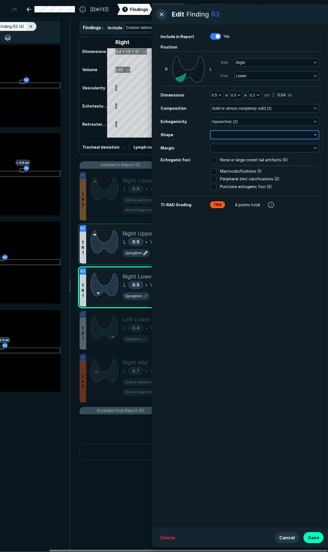
click at [238, 137] on button "button" at bounding box center [265, 135] width 108 height 8
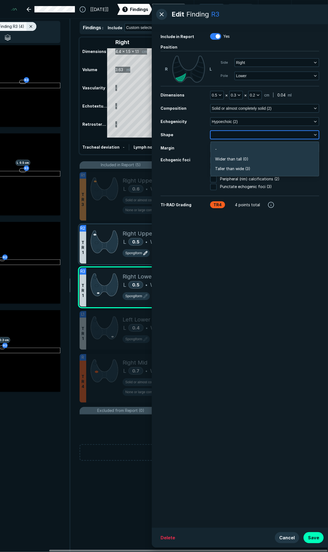
scroll to position [831, 1194]
click at [238, 157] on span "Wider than tall (0)" at bounding box center [231, 159] width 33 height 6
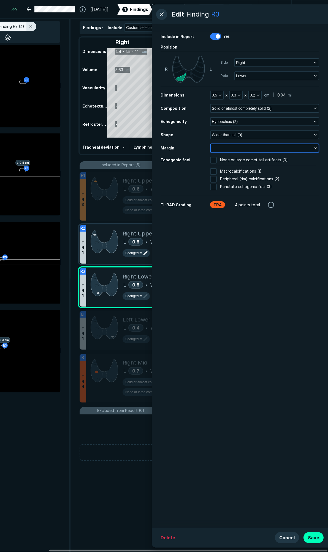
click at [243, 150] on button "button" at bounding box center [265, 148] width 108 height 8
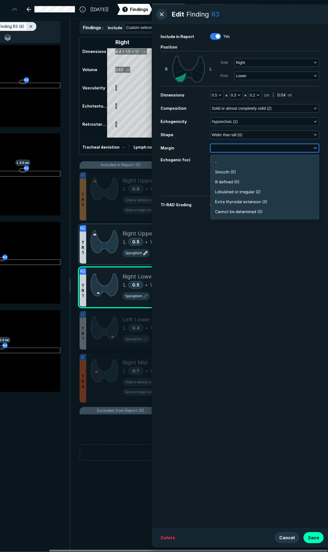
scroll to position [964, 1194]
click at [241, 170] on li "Smooth (0)" at bounding box center [265, 172] width 108 height 10
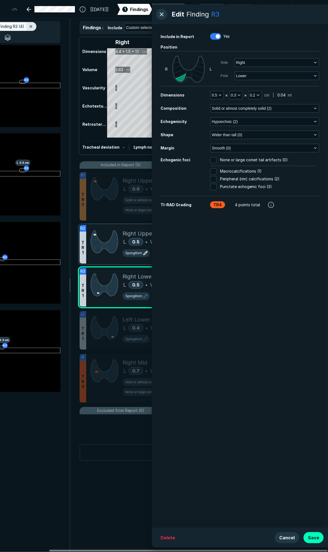
click at [232, 159] on span "None or large comet tail artifacts (0)" at bounding box center [254, 160] width 68 height 7
click at [217, 159] on input "None or large comet tail artifacts (0)" at bounding box center [213, 160] width 7 height 7
checkbox input "true"
click at [312, 539] on button "Save" at bounding box center [314, 537] width 20 height 11
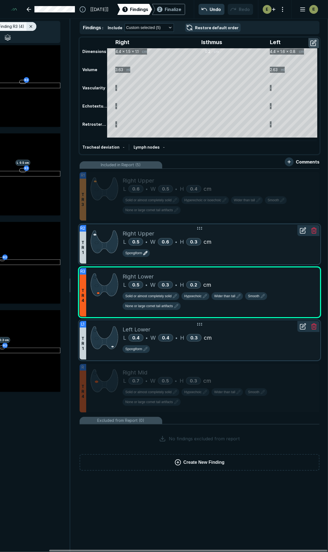
click at [239, 345] on div "Spongiform" at bounding box center [219, 350] width 193 height 10
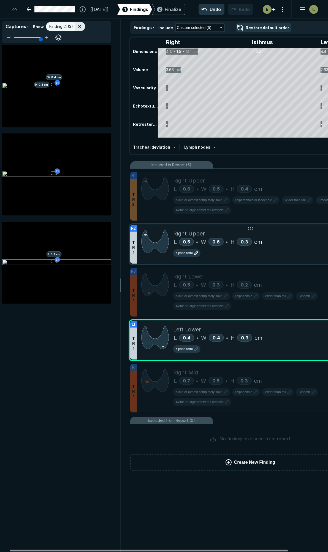
scroll to position [0, 0]
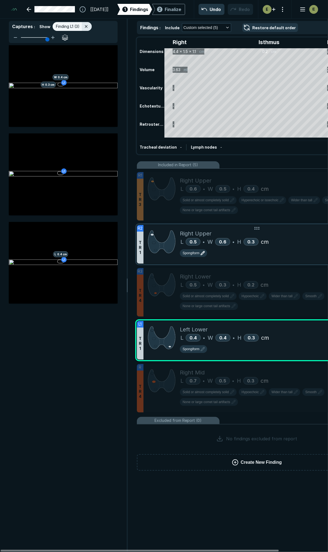
drag, startPoint x: 177, startPoint y: 550, endPoint x: 106, endPoint y: 537, distance: 72.9
click at [106, 550] on div at bounding box center [140, 551] width 279 height 2
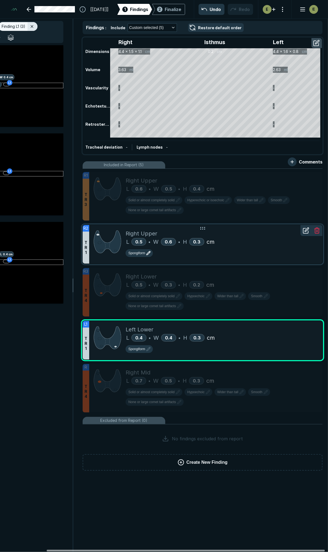
scroll to position [0, 57]
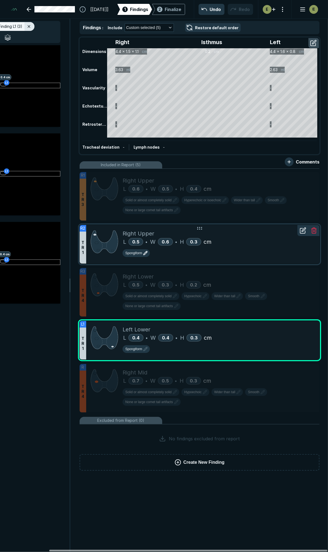
drag, startPoint x: 201, startPoint y: 550, endPoint x: 277, endPoint y: 549, distance: 75.3
click at [277, 550] on div at bounding box center [188, 551] width 279 height 2
click at [303, 321] on div at bounding box center [303, 315] width 11 height 11
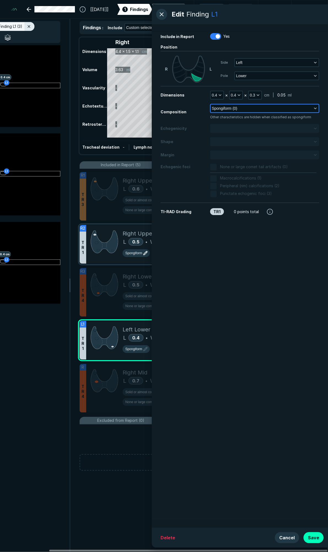
click at [269, 106] on button "Spongiform (0)" at bounding box center [265, 109] width 108 height 8
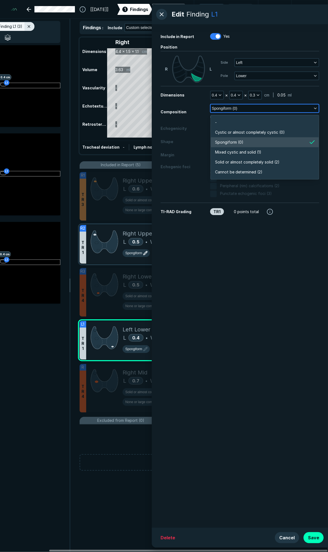
scroll to position [964, 1194]
click at [252, 159] on span "Solid or almost completely solid (2)" at bounding box center [247, 162] width 65 height 6
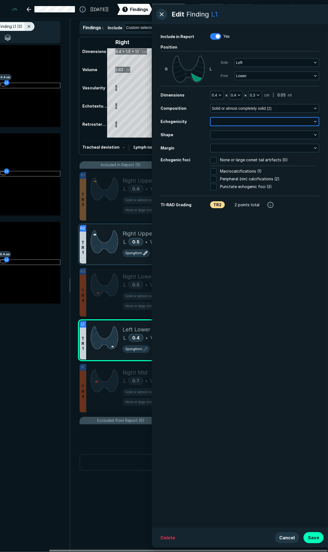
click at [253, 124] on button "button" at bounding box center [265, 122] width 108 height 8
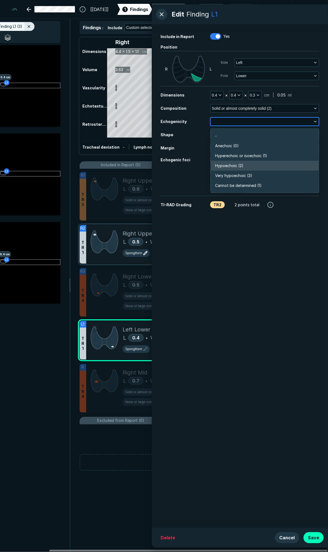
click at [249, 166] on li "Hypoechoic (2)" at bounding box center [265, 166] width 108 height 10
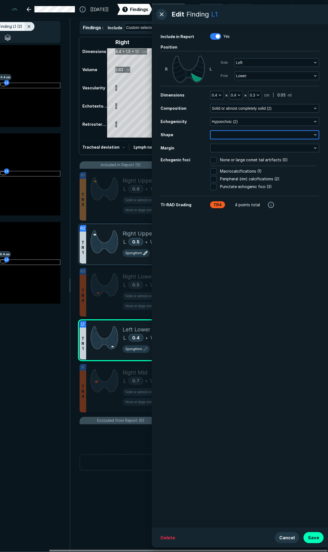
click at [255, 137] on button "button" at bounding box center [265, 135] width 108 height 8
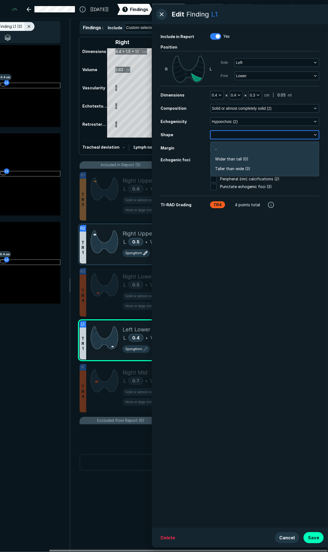
scroll to position [831, 1194]
click at [246, 156] on li "Wider than tall (0)" at bounding box center [265, 159] width 108 height 10
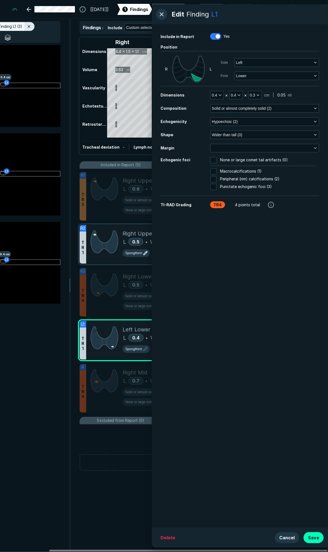
click at [246, 113] on div "Dimensions 0.4 × 0.4 × 0.3 cm | 0.05 ml Composition Solid or almost completely …" at bounding box center [240, 108] width 159 height 9
drag, startPoint x: 246, startPoint y: 155, endPoint x: 248, endPoint y: 150, distance: 5.6
click at [248, 150] on button "button" at bounding box center [265, 148] width 108 height 8
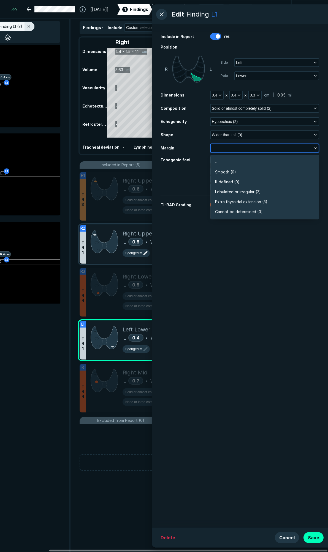
scroll to position [964, 1194]
click at [245, 172] on li "Smooth (0)" at bounding box center [265, 172] width 108 height 10
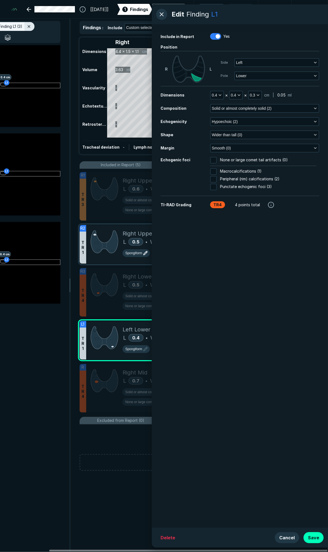
click at [226, 160] on span "None or large comet tail artifacts (0)" at bounding box center [254, 160] width 68 height 7
click at [217, 160] on input "None or large comet tail artifacts (0)" at bounding box center [213, 160] width 7 height 7
checkbox input "true"
click at [313, 540] on button "Save" at bounding box center [314, 537] width 20 height 11
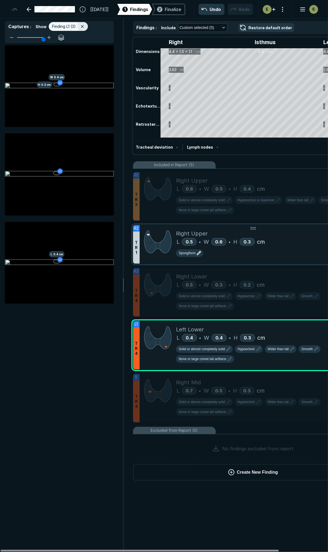
scroll to position [0, 0]
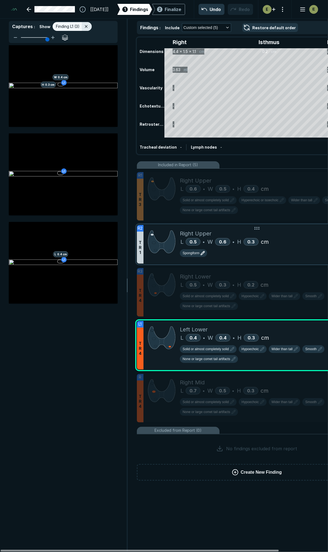
drag, startPoint x: 205, startPoint y: 551, endPoint x: 143, endPoint y: 543, distance: 63.1
click at [143, 550] on div at bounding box center [140, 551] width 279 height 2
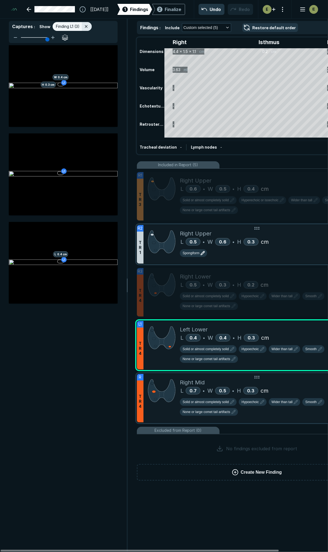
click at [300, 378] on div "Right Mid" at bounding box center [276, 382] width 193 height 8
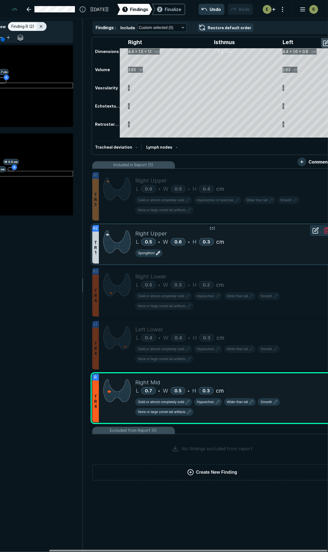
scroll to position [0, 57]
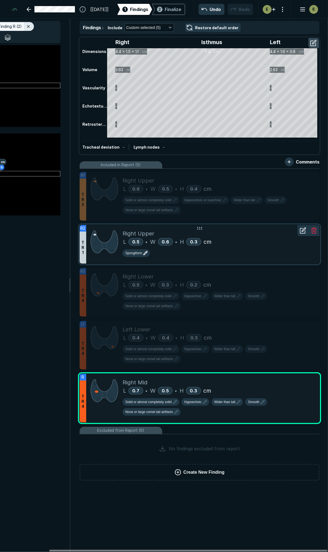
drag, startPoint x: 178, startPoint y: 550, endPoint x: 267, endPoint y: 526, distance: 92.4
click at [249, 550] on div at bounding box center [188, 551] width 279 height 2
click at [316, 378] on icon at bounding box center [314, 380] width 4 height 4
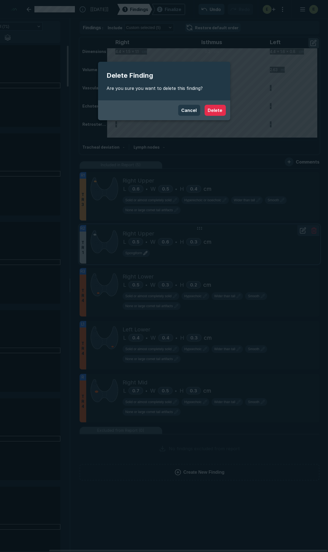
scroll to position [2930, 1190]
click at [214, 109] on button "Delete" at bounding box center [215, 110] width 21 height 11
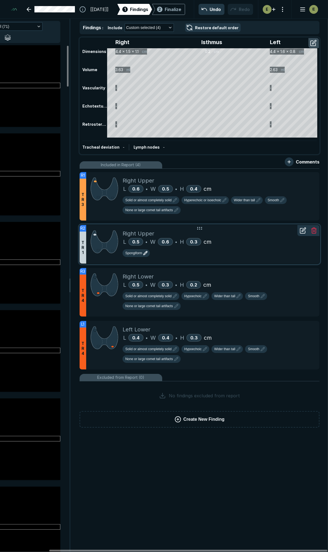
scroll to position [2475, 1781]
drag, startPoint x: 184, startPoint y: 550, endPoint x: 282, endPoint y: 548, distance: 98.5
click at [279, 550] on div at bounding box center [188, 551] width 279 height 2
drag, startPoint x: 288, startPoint y: 550, endPoint x: 315, endPoint y: 552, distance: 27.1
click at [315, 552] on div at bounding box center [188, 551] width 279 height 2
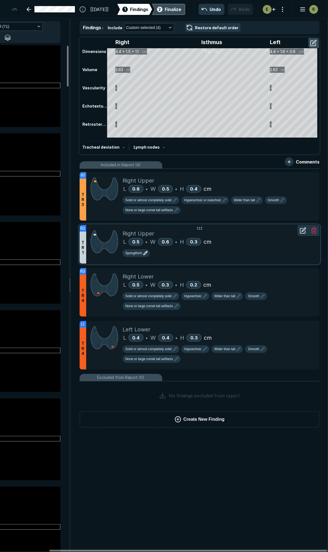
click at [169, 11] on div "Finalize" at bounding box center [173, 9] width 17 height 7
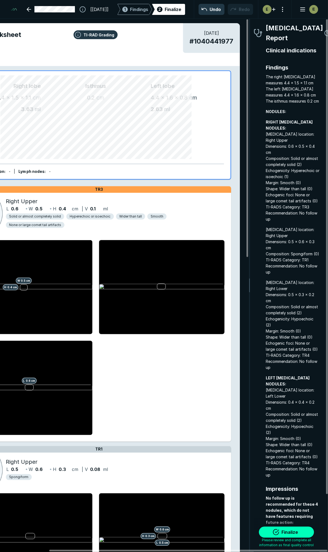
scroll to position [3077, 996]
click at [279, 533] on button "Finalize" at bounding box center [286, 532] width 55 height 11
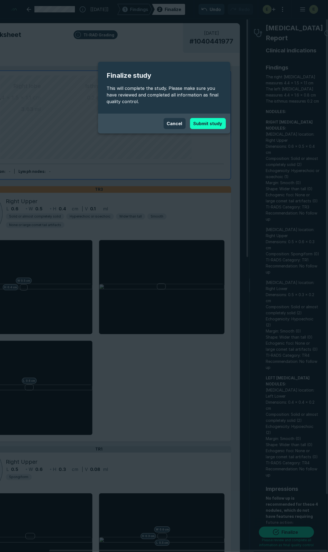
click at [208, 128] on button "Submit study" at bounding box center [208, 123] width 36 height 11
